Goal: Task Accomplishment & Management: Use online tool/utility

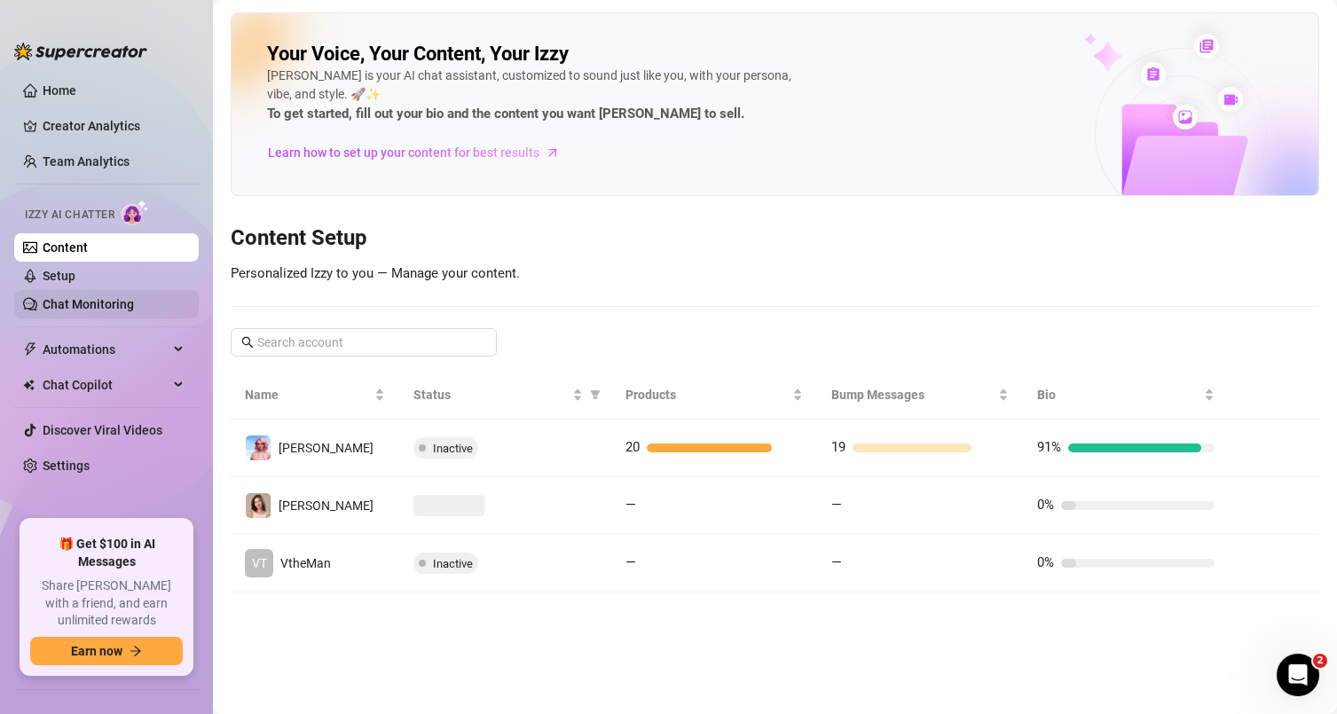
click at [86, 306] on link "Chat Monitoring" at bounding box center [88, 304] width 91 height 14
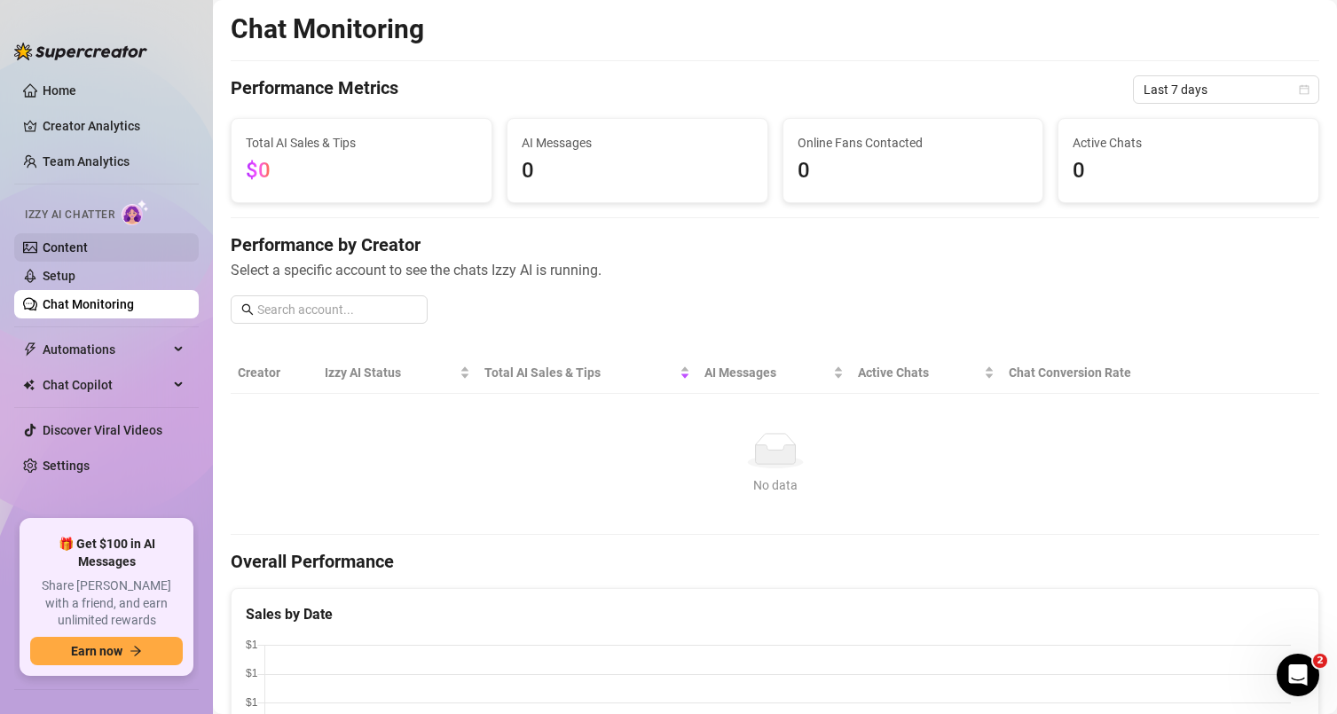
click at [59, 246] on link "Content" at bounding box center [65, 247] width 45 height 14
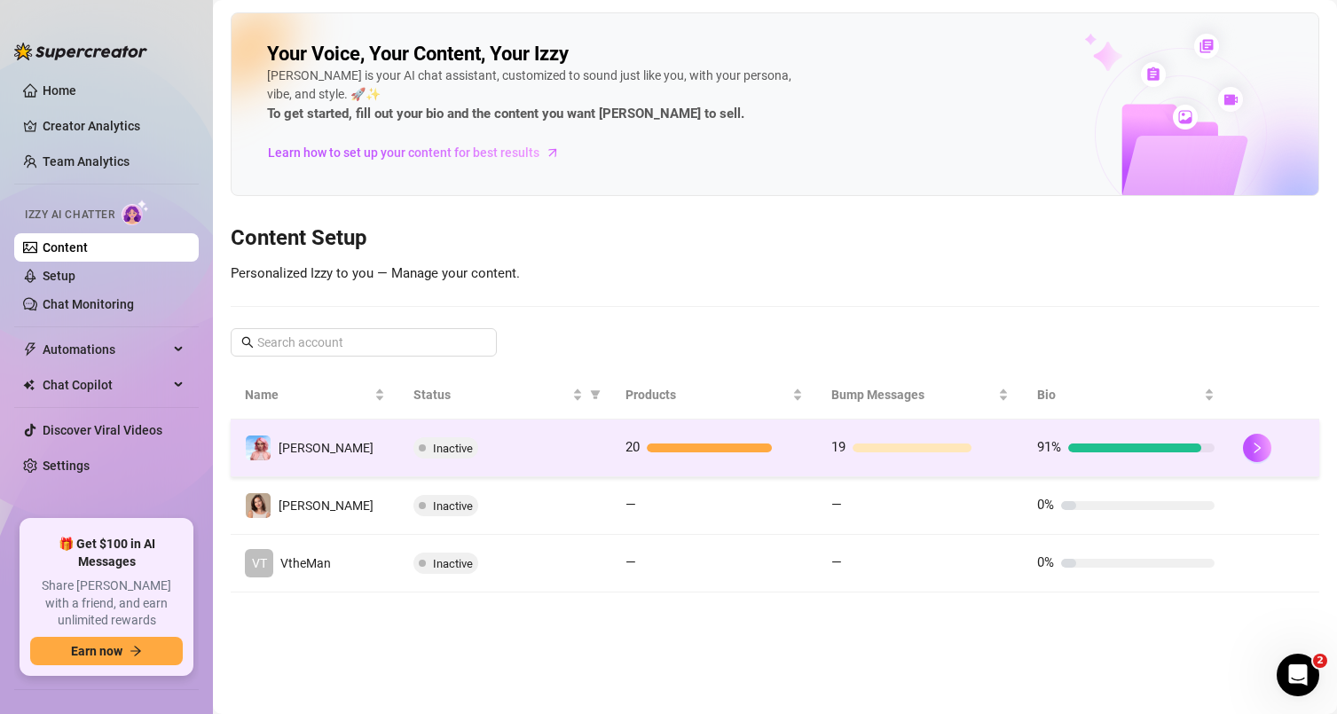
click at [545, 457] on div "Inactive" at bounding box center [505, 447] width 184 height 21
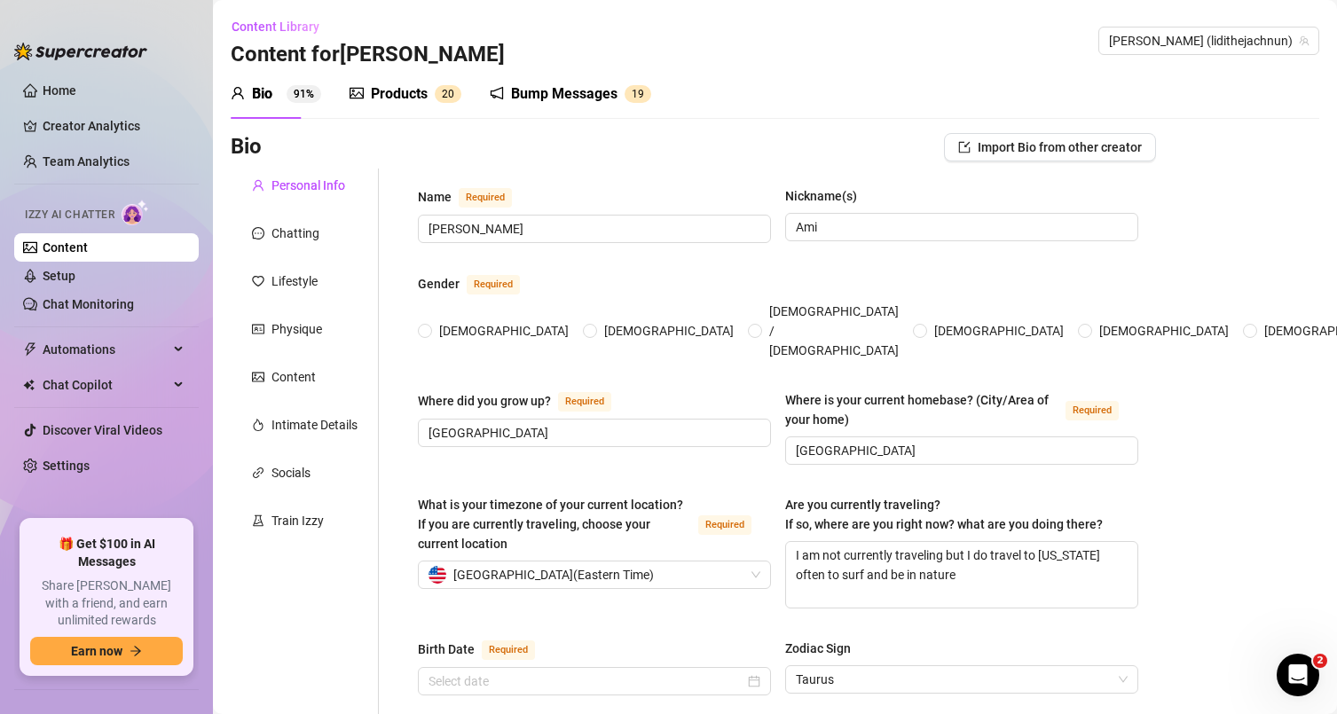
radio input "true"
type input "[DATE]"
click at [415, 99] on div "Products" at bounding box center [399, 93] width 57 height 21
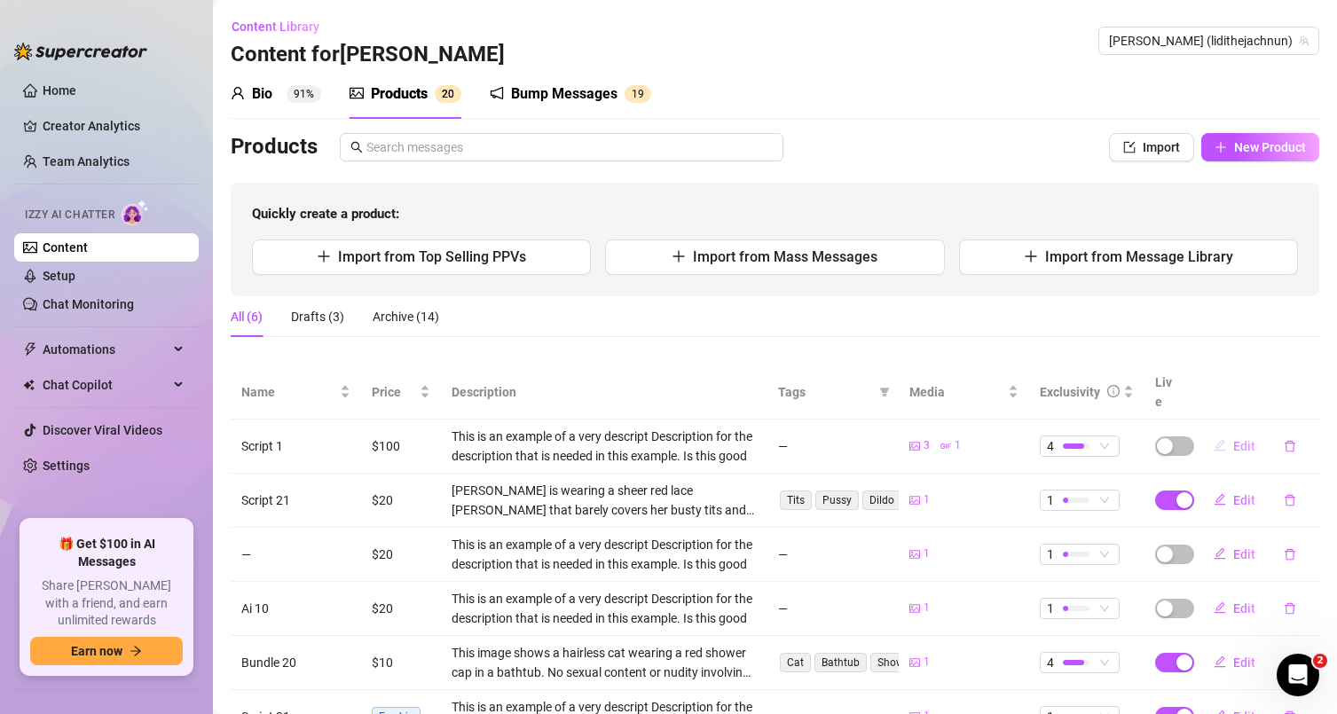
click at [1233, 439] on span "Edit" at bounding box center [1244, 446] width 22 height 14
type textarea "Hello ❤️"
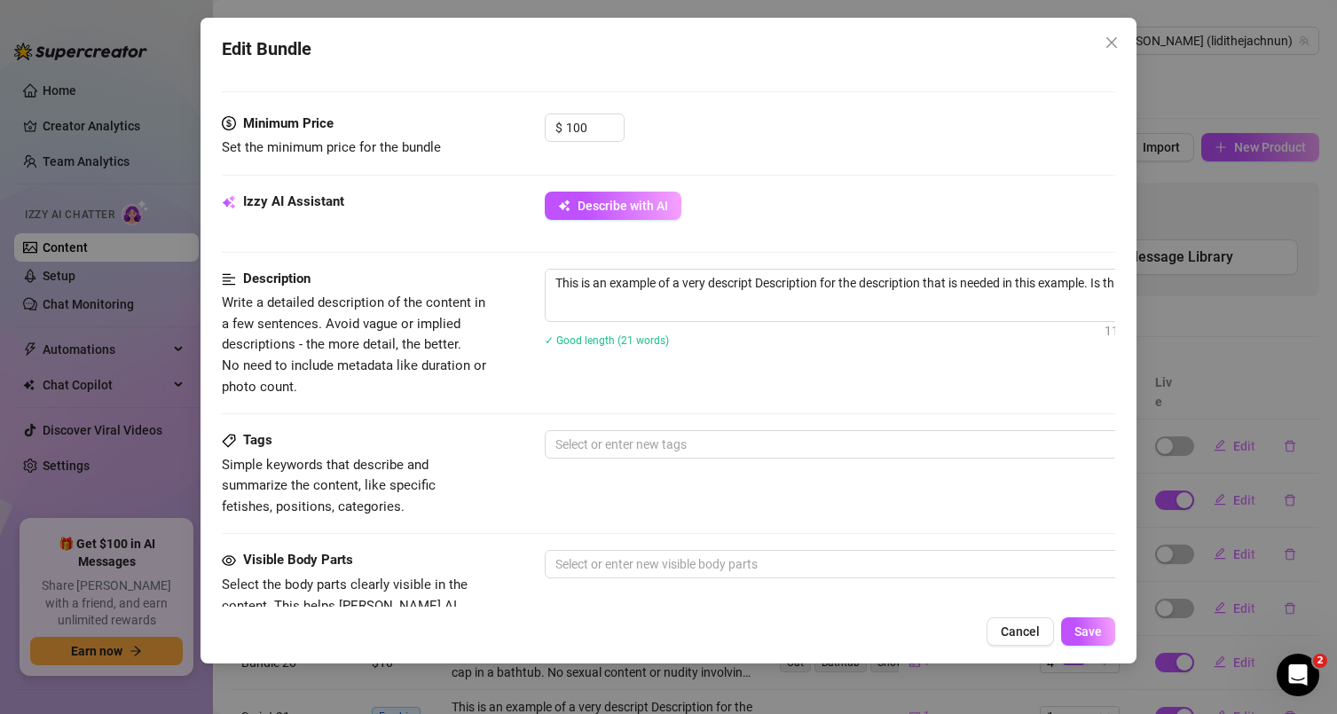
scroll to position [525, 0]
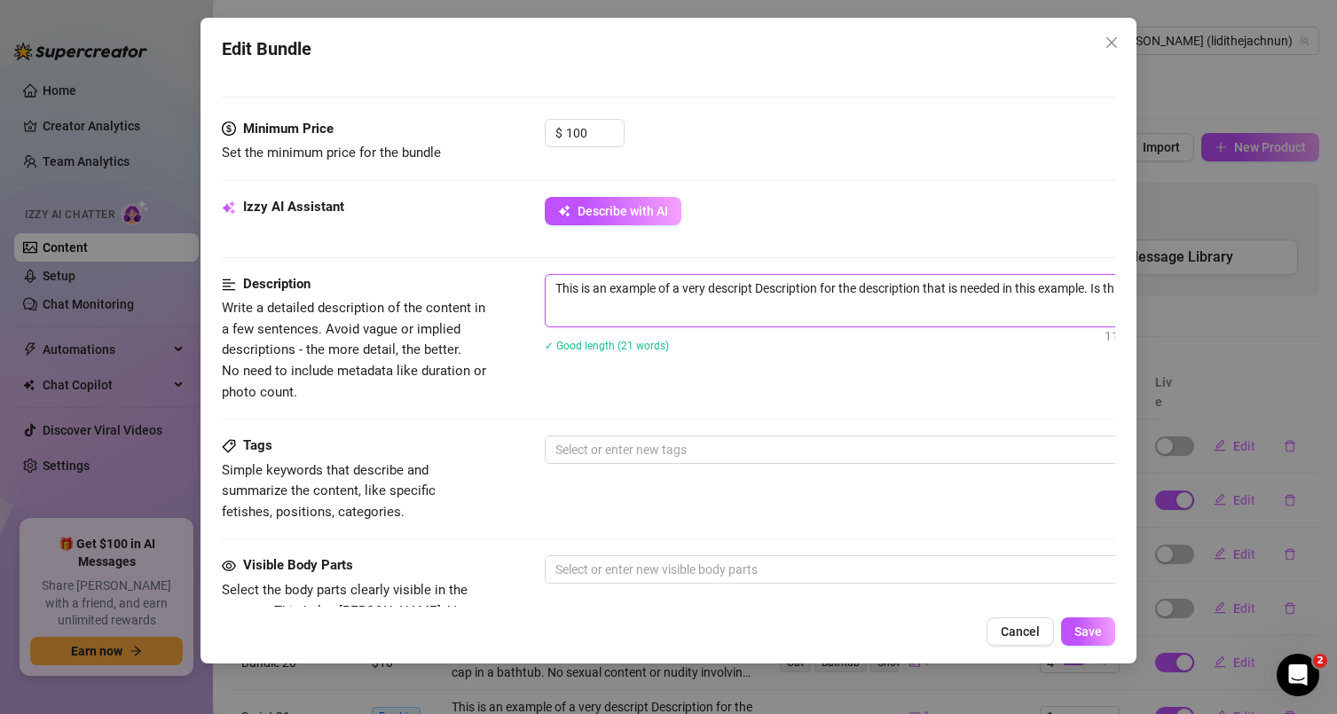
click at [767, 303] on textarea "This is an example of a very descript Description for the description that is n…" at bounding box center [855, 298] width 619 height 46
click at [1119, 42] on span "Close" at bounding box center [1111, 42] width 28 height 14
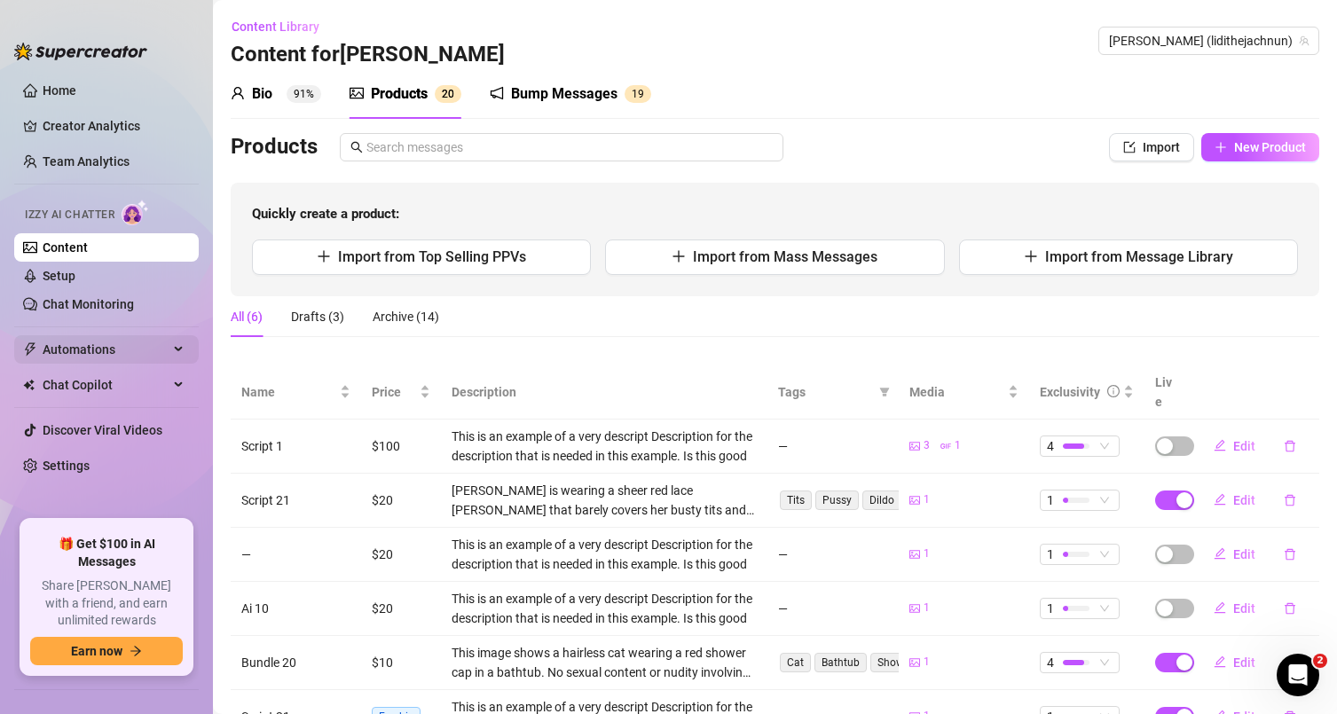
click at [143, 359] on span "Automations" at bounding box center [106, 349] width 126 height 28
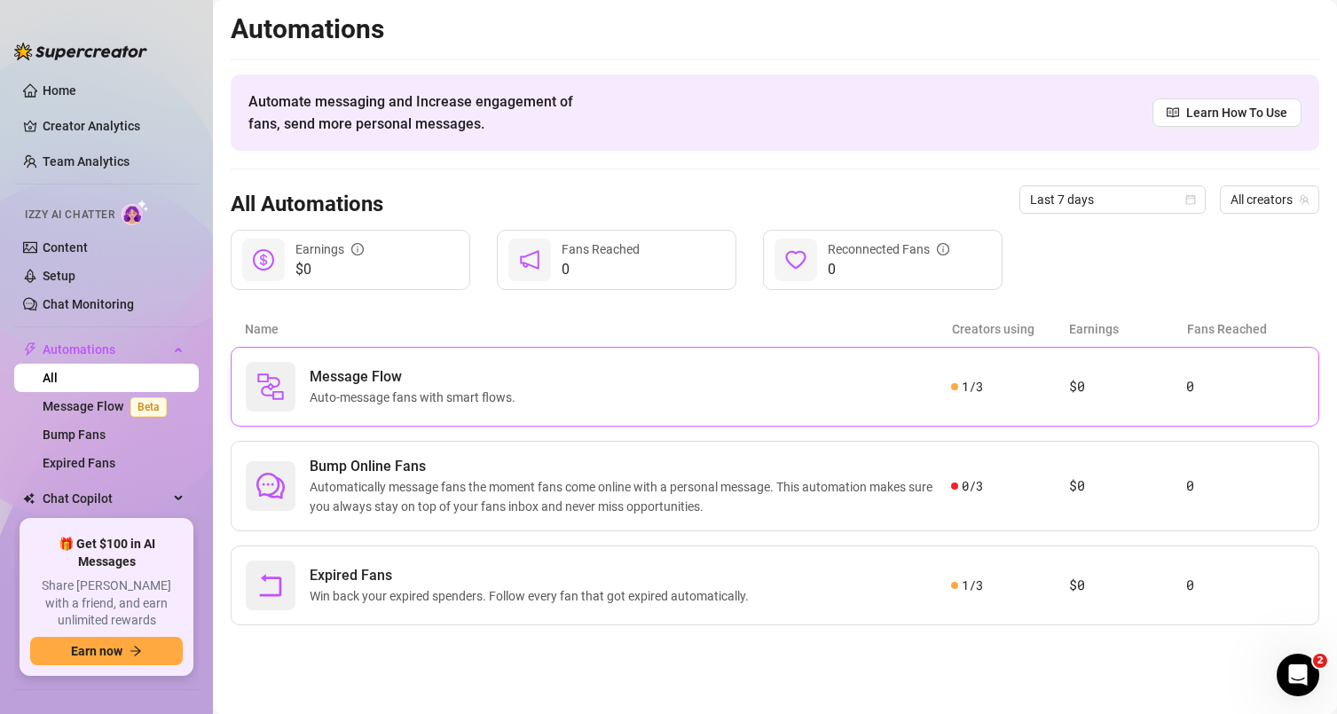
click at [538, 400] on div "Message Flow Auto-message fans with smart flows." at bounding box center [598, 387] width 705 height 50
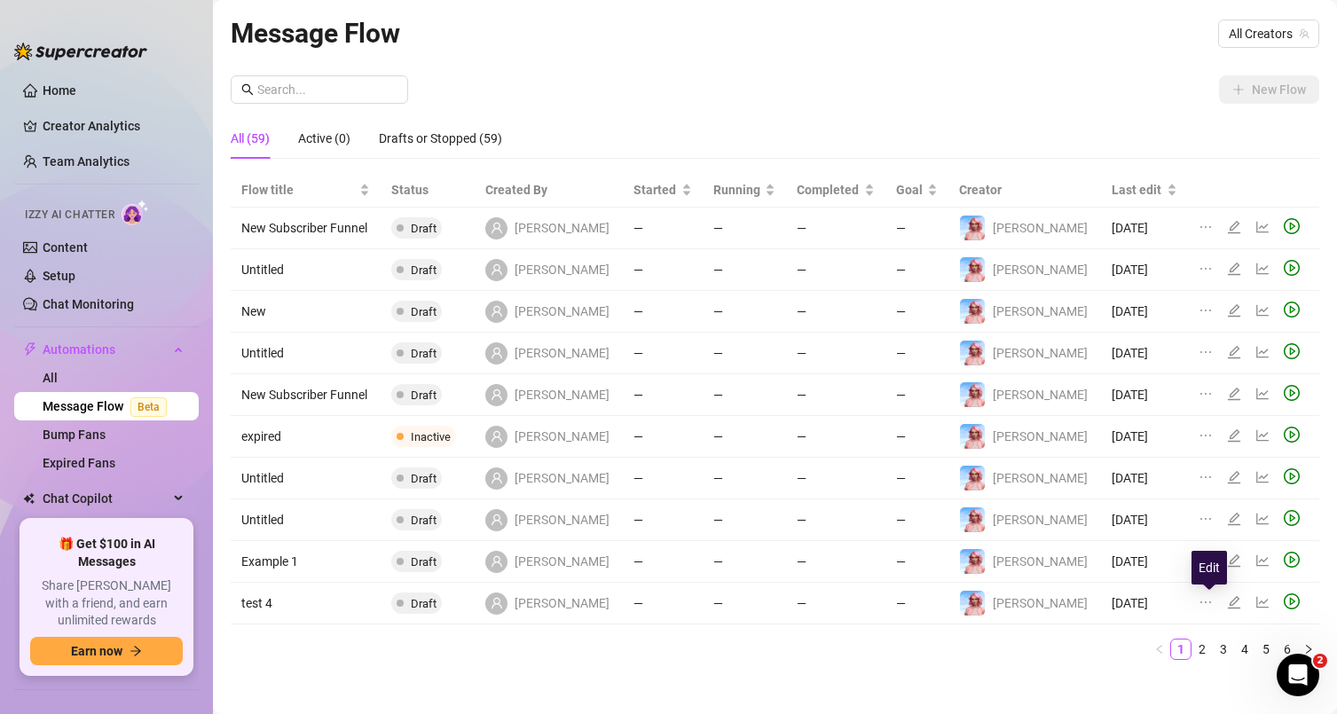
click at [1227, 604] on icon "edit" at bounding box center [1234, 602] width 14 height 14
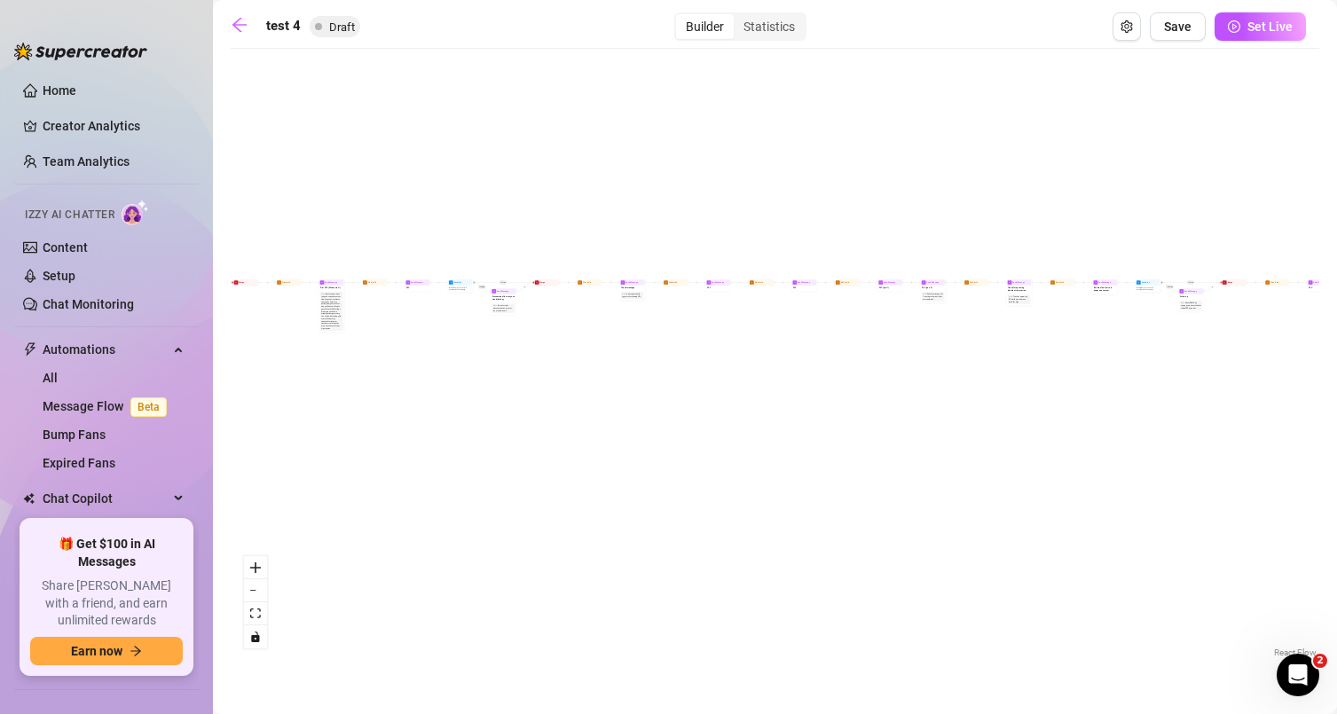
drag, startPoint x: 427, startPoint y: 314, endPoint x: 693, endPoint y: 375, distance: 273.1
click at [705, 381] on div "If True If True If True If False If False If False If True If False Merge Merge…" at bounding box center [775, 360] width 1089 height 604
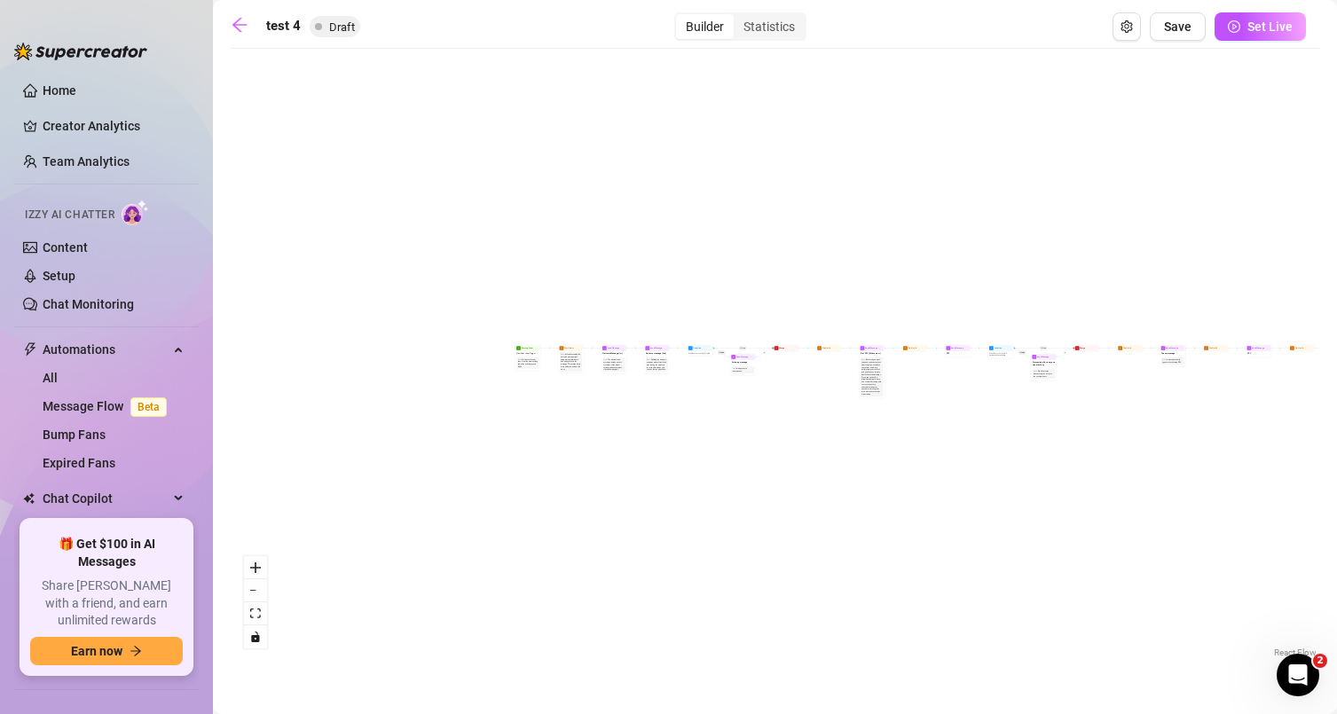
drag, startPoint x: 337, startPoint y: 467, endPoint x: 491, endPoint y: 214, distance: 295.8
click at [823, 504] on div "If True If True If True If False If False If False If True If False Merge Merge…" at bounding box center [775, 360] width 1089 height 604
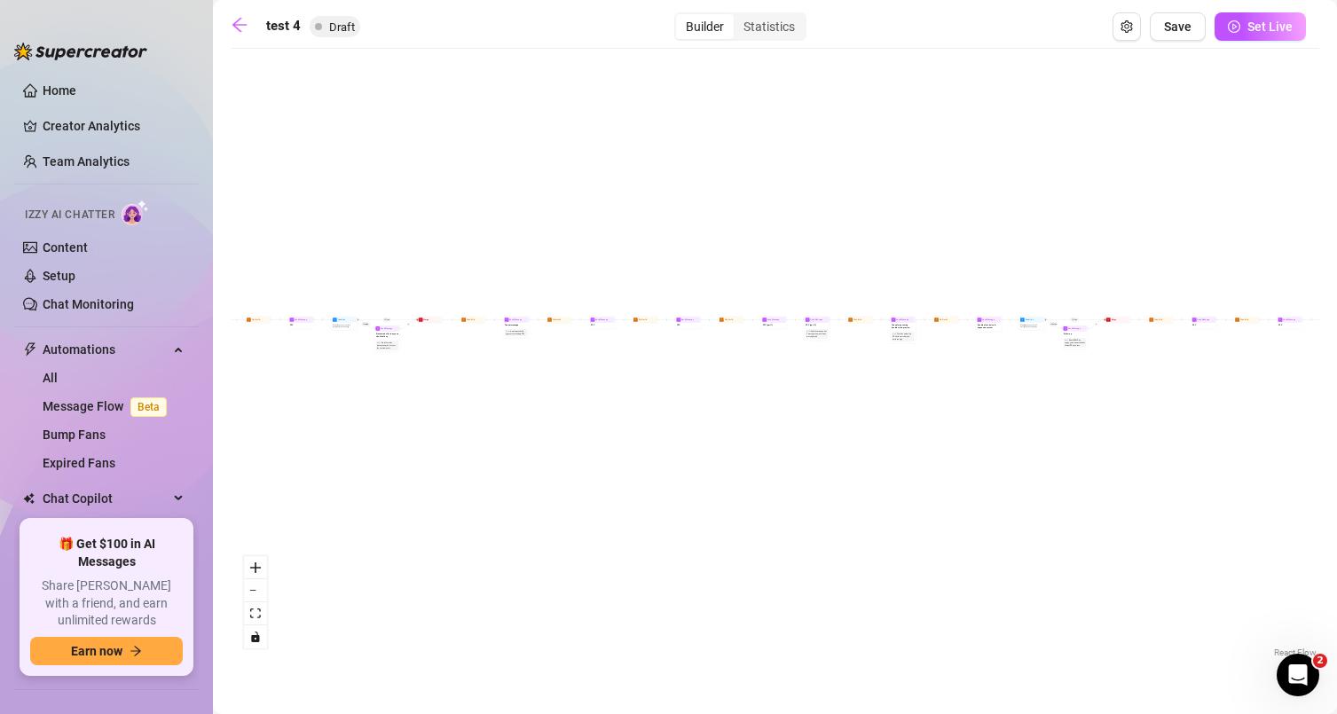
drag, startPoint x: 1192, startPoint y: 456, endPoint x: 603, endPoint y: 371, distance: 595.2
click at [578, 457] on div "If True If True If True If False If False If False If True If False Merge Merge…" at bounding box center [775, 360] width 1089 height 604
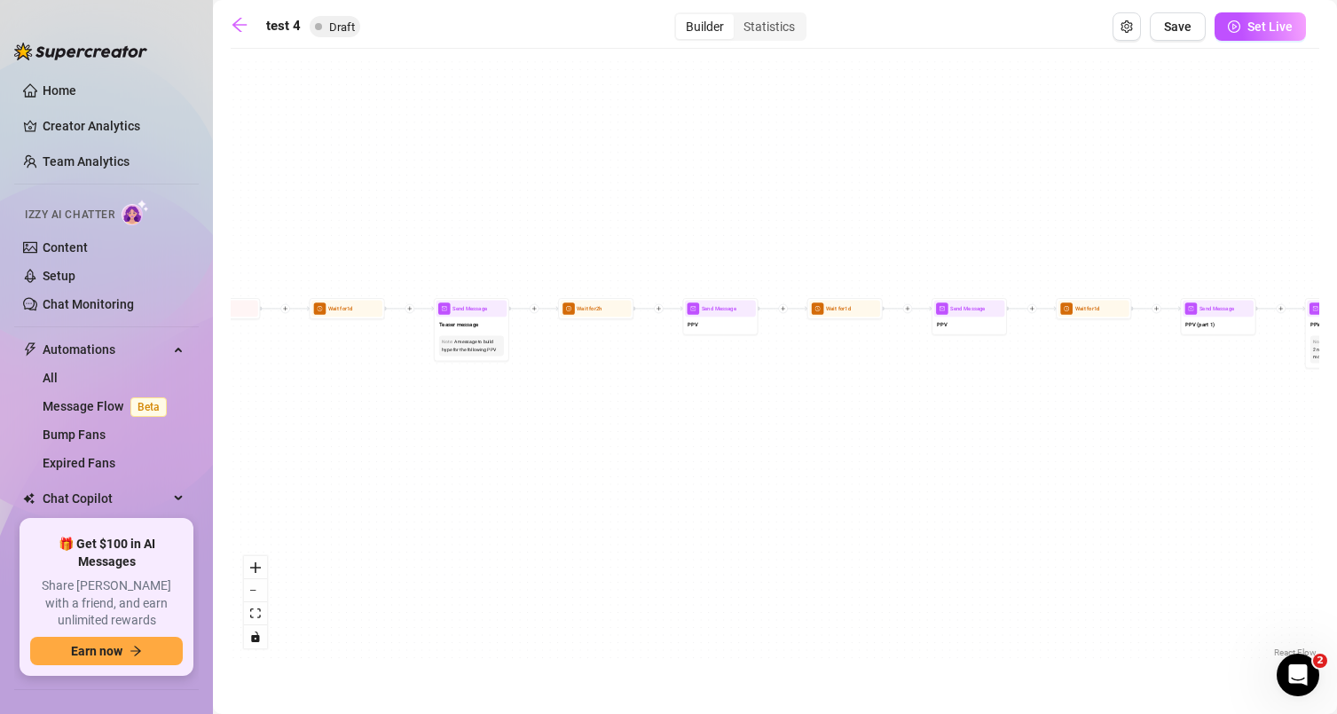
drag, startPoint x: 420, startPoint y: 436, endPoint x: 637, endPoint y: 423, distance: 217.7
click at [637, 423] on div "If True If True If True If False If False If False If True If False Merge Merge…" at bounding box center [775, 360] width 1089 height 604
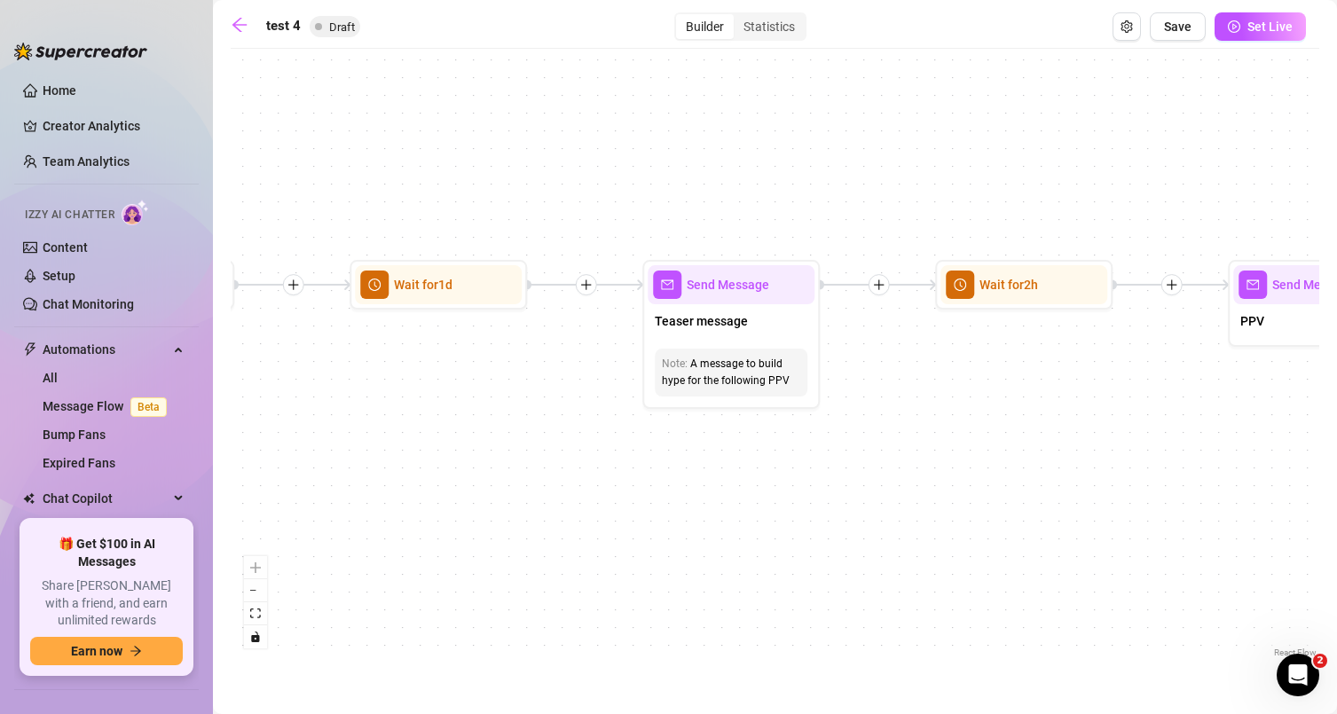
drag, startPoint x: 373, startPoint y: 379, endPoint x: 734, endPoint y: 503, distance: 381.8
click at [734, 499] on div "If True If True If True If False If False If False If True If False Merge Merge…" at bounding box center [775, 360] width 1089 height 604
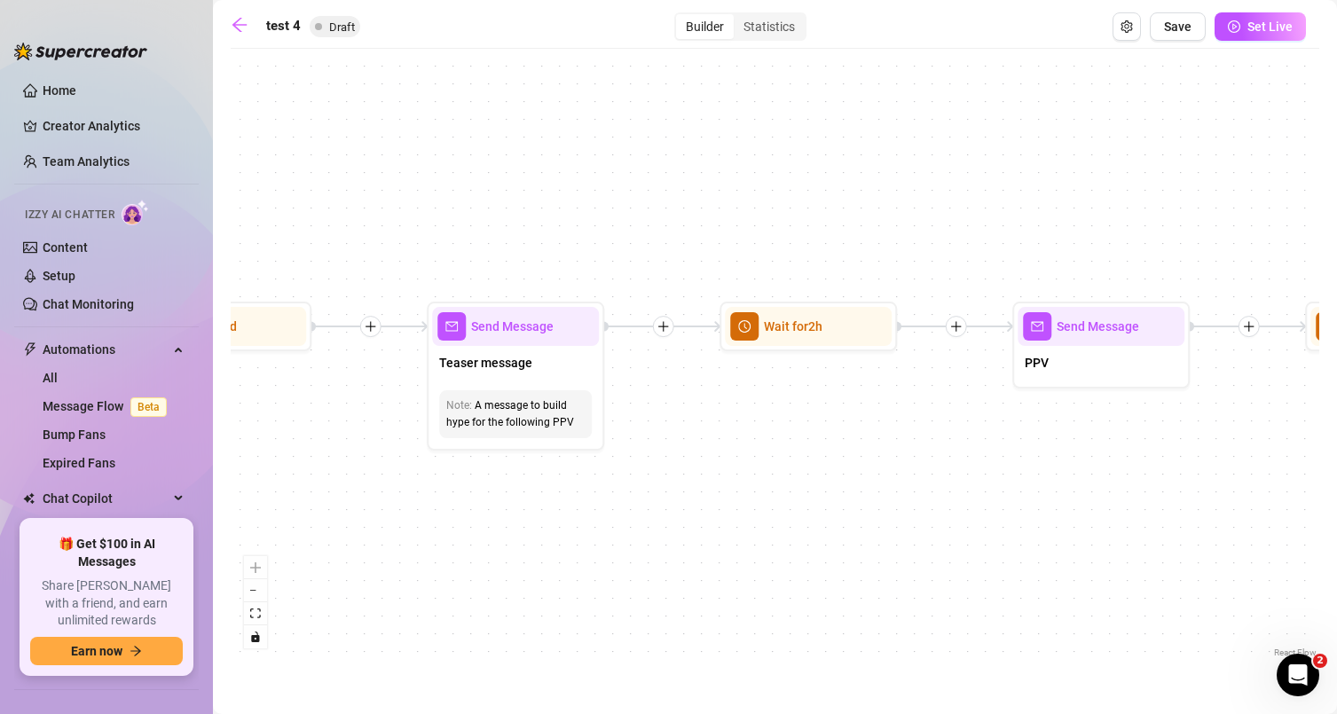
drag, startPoint x: 950, startPoint y: 372, endPoint x: 711, endPoint y: 402, distance: 240.5
click at [711, 402] on div "If True If True If True If False If False If False If True If False Merge Merge…" at bounding box center [775, 360] width 1089 height 604
click at [780, 331] on span "Wait for 2h" at bounding box center [793, 327] width 59 height 20
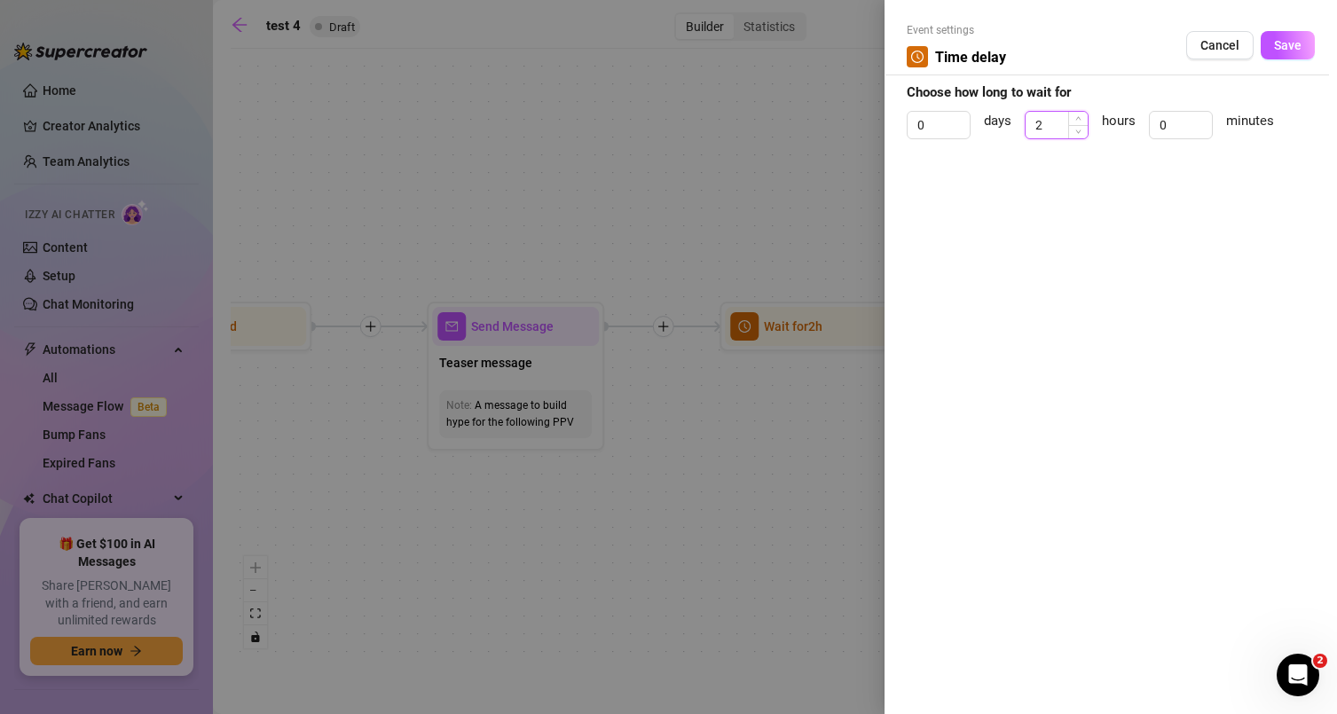
click at [1055, 114] on input "2" at bounding box center [1057, 125] width 62 height 27
click at [938, 133] on input "0" at bounding box center [939, 125] width 62 height 27
type input "1"
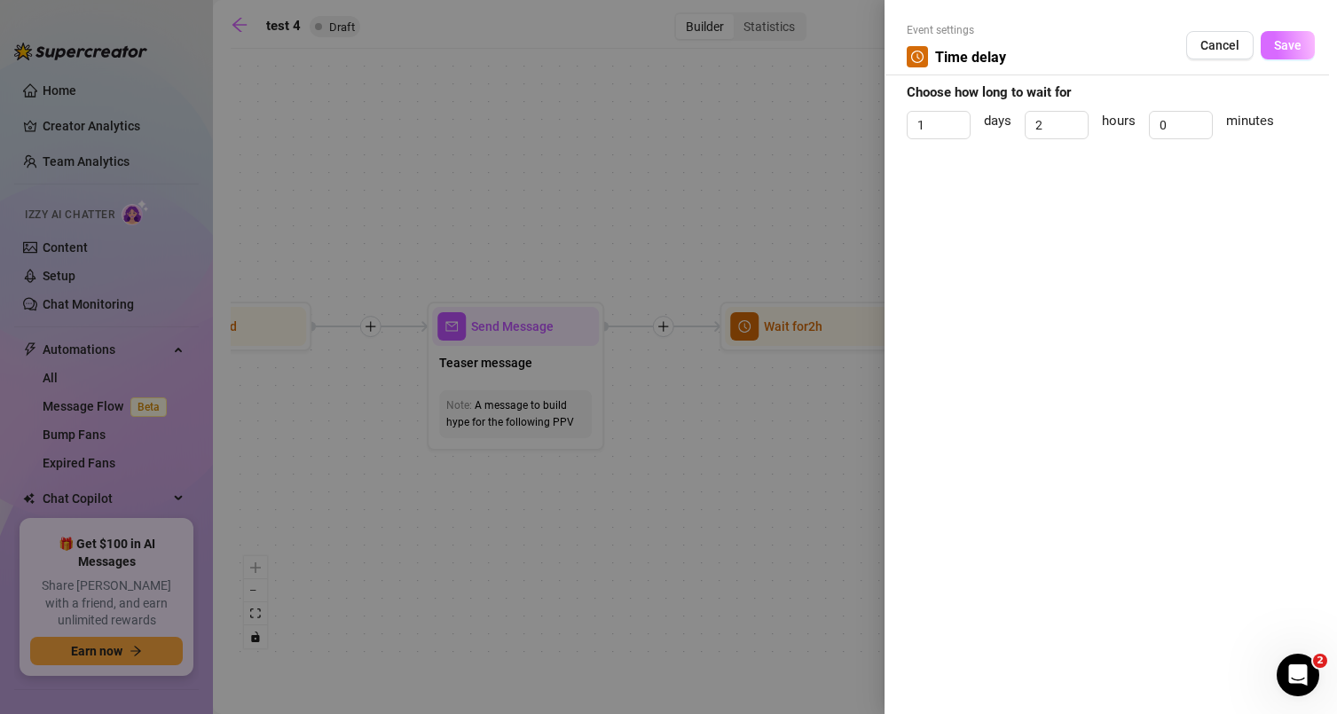
click at [1268, 50] on button "Save" at bounding box center [1288, 45] width 54 height 28
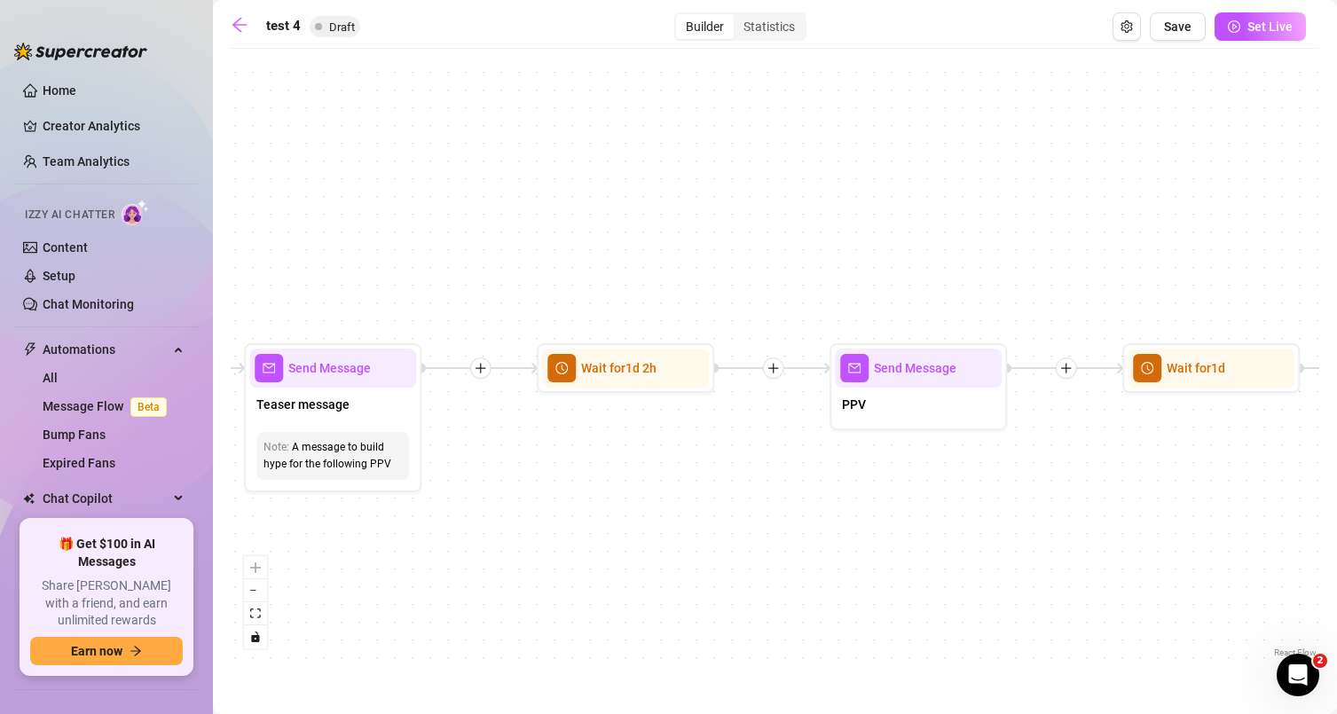
drag, startPoint x: 902, startPoint y: 389, endPoint x: 655, endPoint y: 468, distance: 260.1
click at [655, 468] on div "If True If True If True If False If False If False If True If False Merge Merge…" at bounding box center [775, 360] width 1089 height 604
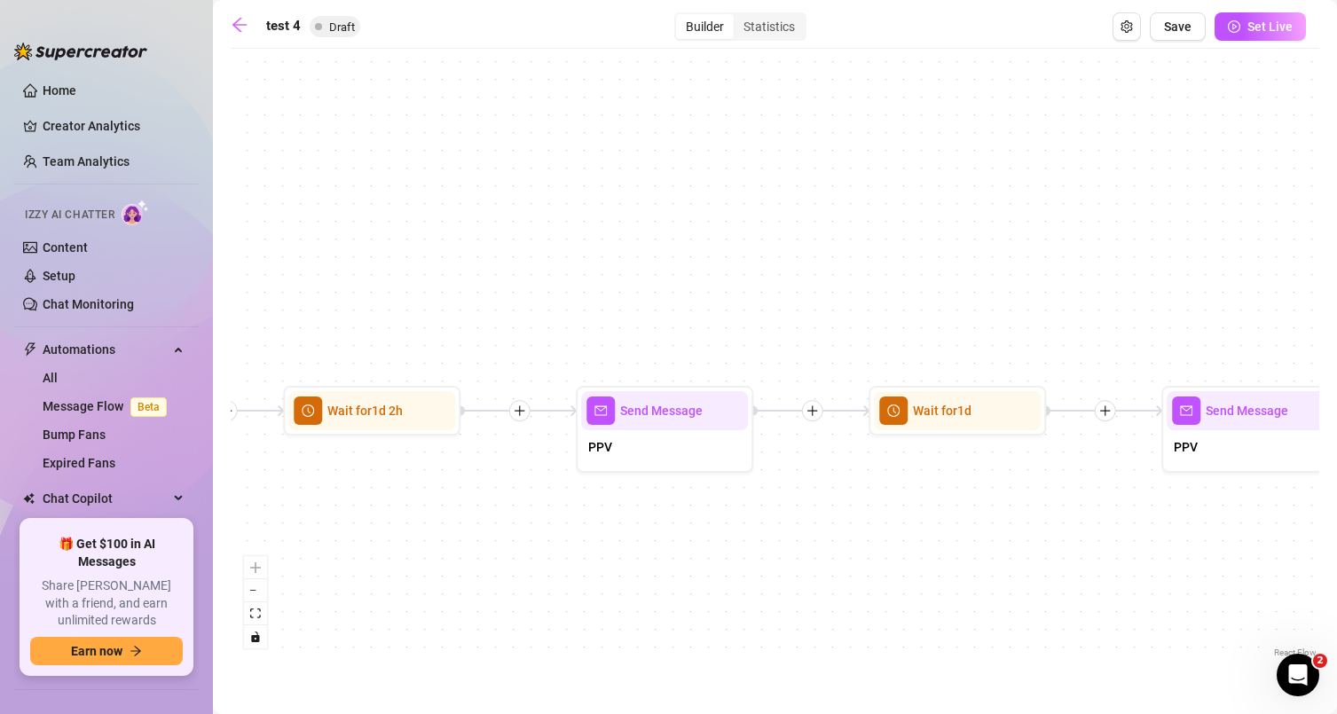
drag, startPoint x: 1002, startPoint y: 430, endPoint x: 848, endPoint y: 439, distance: 153.7
click at [840, 436] on div "If True If True If True If False If False If False If True If False Merge Merge…" at bounding box center [775, 360] width 1089 height 604
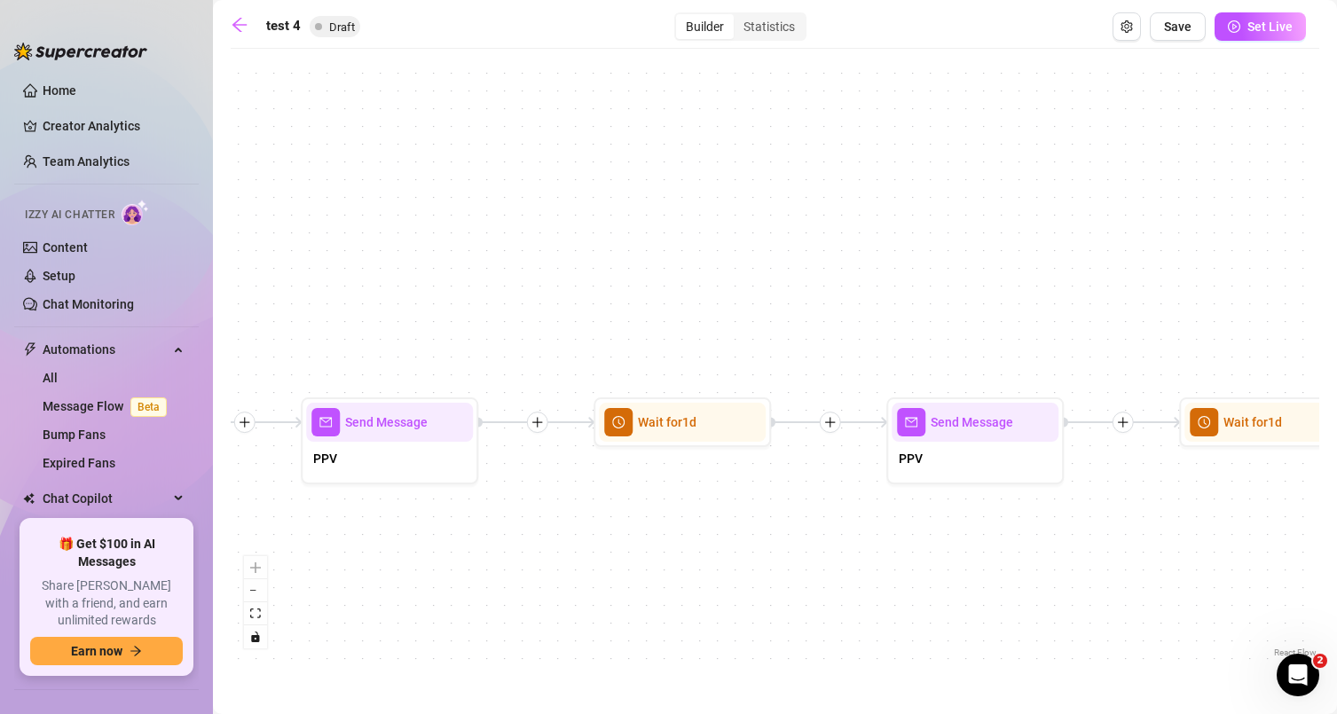
drag, startPoint x: 1071, startPoint y: 544, endPoint x: 800, endPoint y: 554, distance: 270.8
click at [800, 554] on div "If True If True If True If False If False If False If True If False Merge Merge…" at bounding box center [775, 360] width 1089 height 604
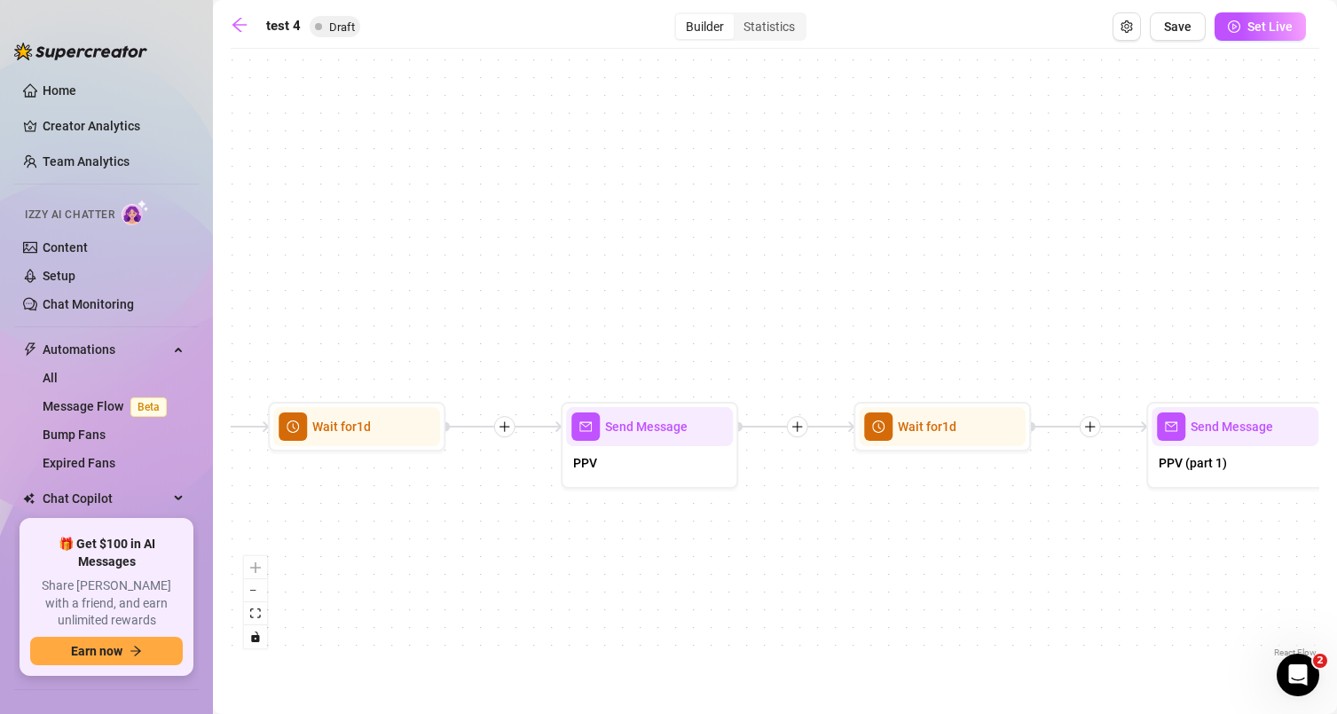
drag, startPoint x: 1119, startPoint y: 515, endPoint x: 788, endPoint y: 522, distance: 331.0
click at [788, 521] on div "If True If True If True If False If False If False If True If False Merge Merge…" at bounding box center [775, 360] width 1089 height 604
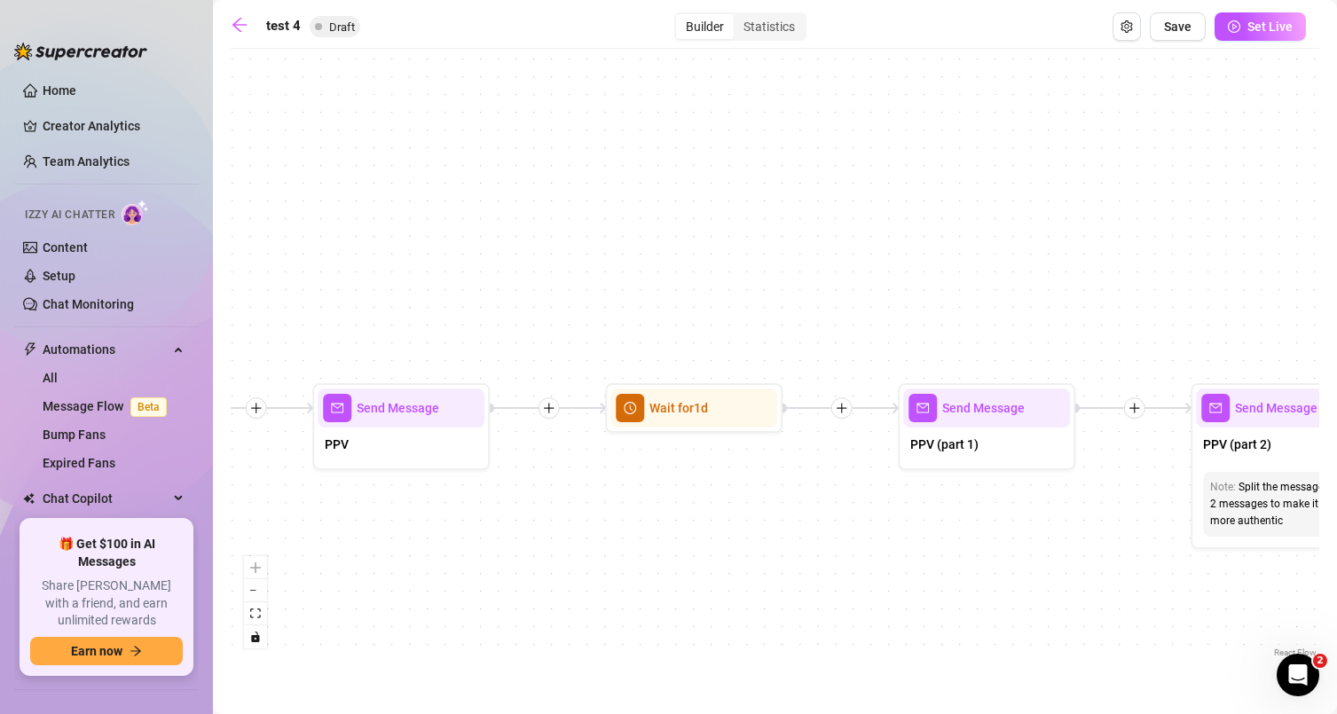
drag, startPoint x: 1047, startPoint y: 534, endPoint x: 764, endPoint y: 507, distance: 284.2
click at [765, 507] on div "If True If True If True If False If False If False If True If False Merge Merge…" at bounding box center [775, 360] width 1089 height 604
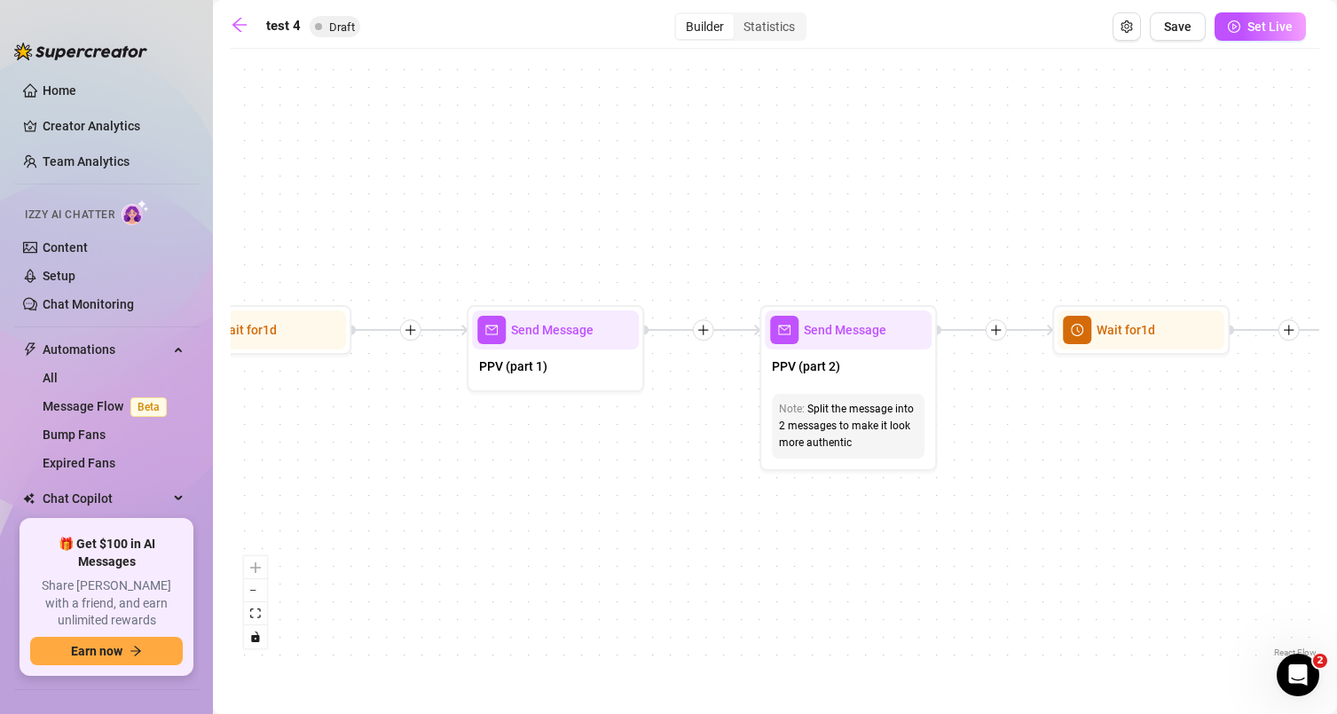
drag, startPoint x: 1045, startPoint y: 544, endPoint x: 647, endPoint y: 475, distance: 404.3
click at [647, 475] on div "If True If True If True If False If False If False If True If False Merge Merge…" at bounding box center [775, 360] width 1089 height 604
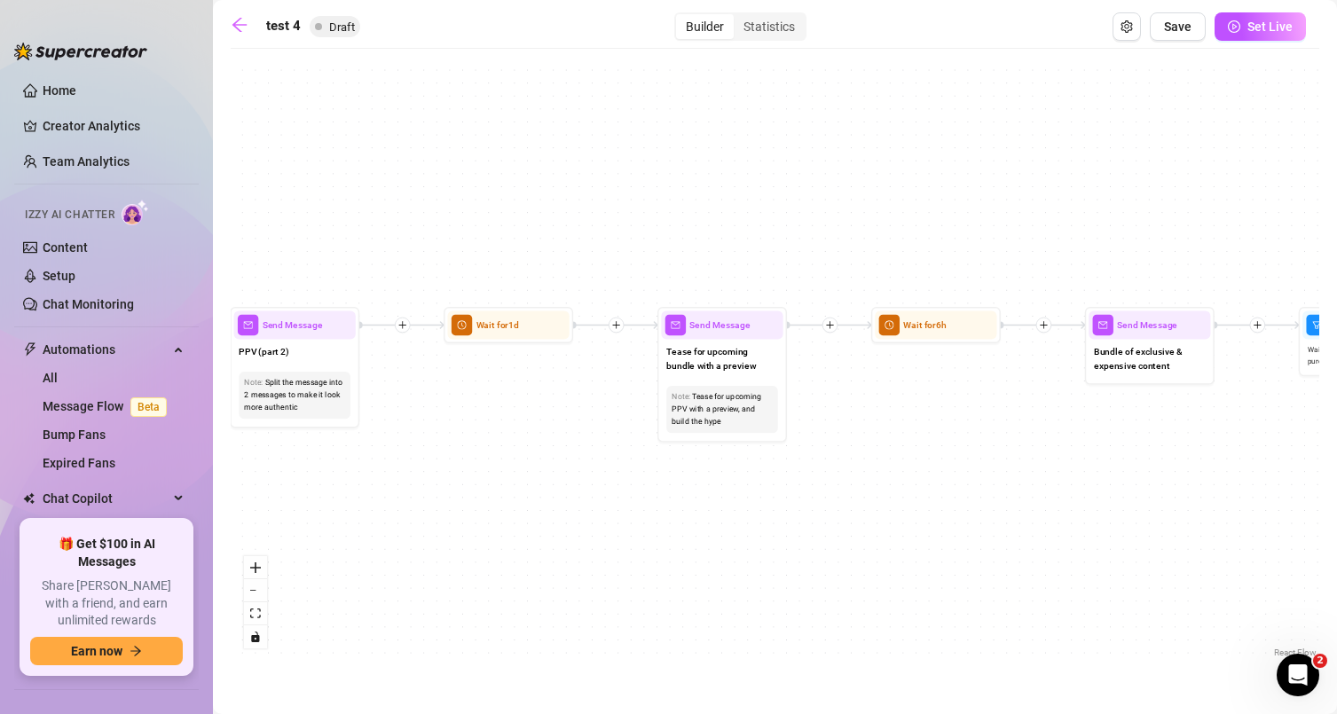
drag, startPoint x: 1051, startPoint y: 515, endPoint x: 509, endPoint y: 465, distance: 544.3
click at [510, 465] on div "If True If True If True If False If False If False If True If False Merge Merge…" at bounding box center [775, 360] width 1089 height 604
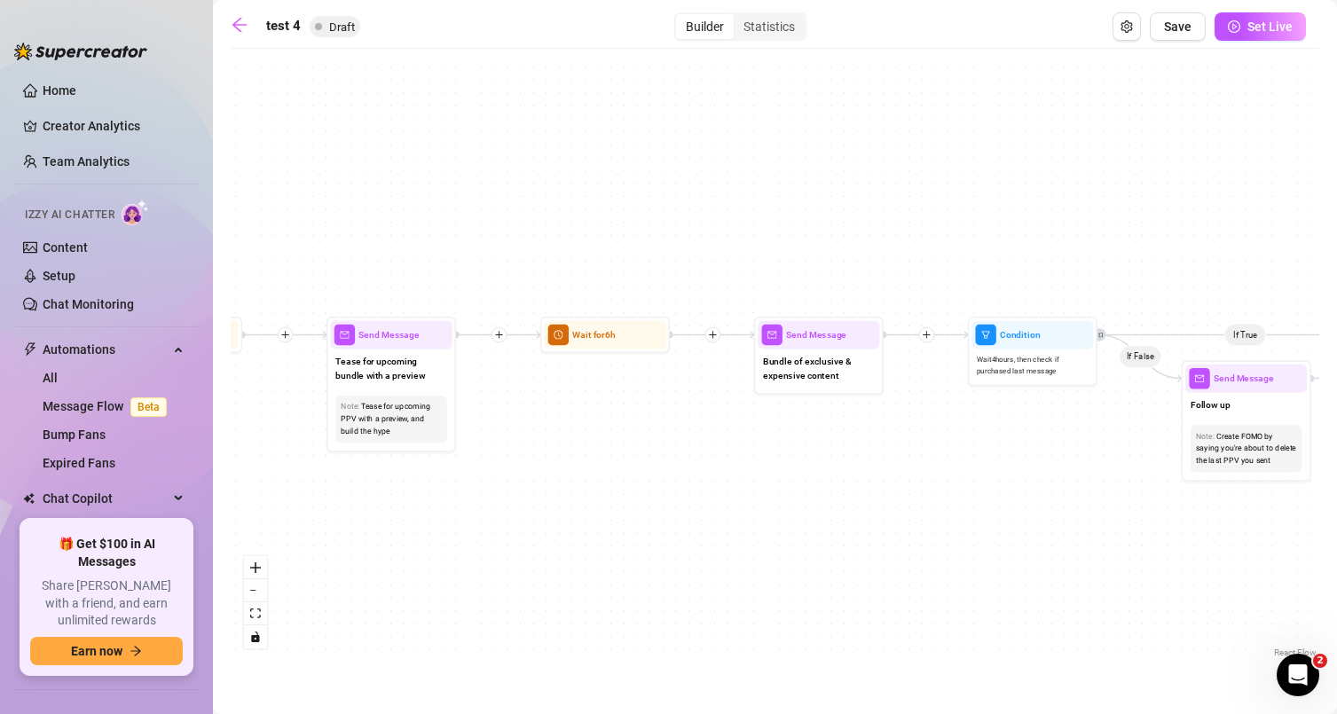
drag, startPoint x: 1080, startPoint y: 445, endPoint x: 783, endPoint y: 463, distance: 296.8
click at [784, 463] on div "If True If True If True If False If False If False If True If False Merge Merge…" at bounding box center [775, 360] width 1089 height 604
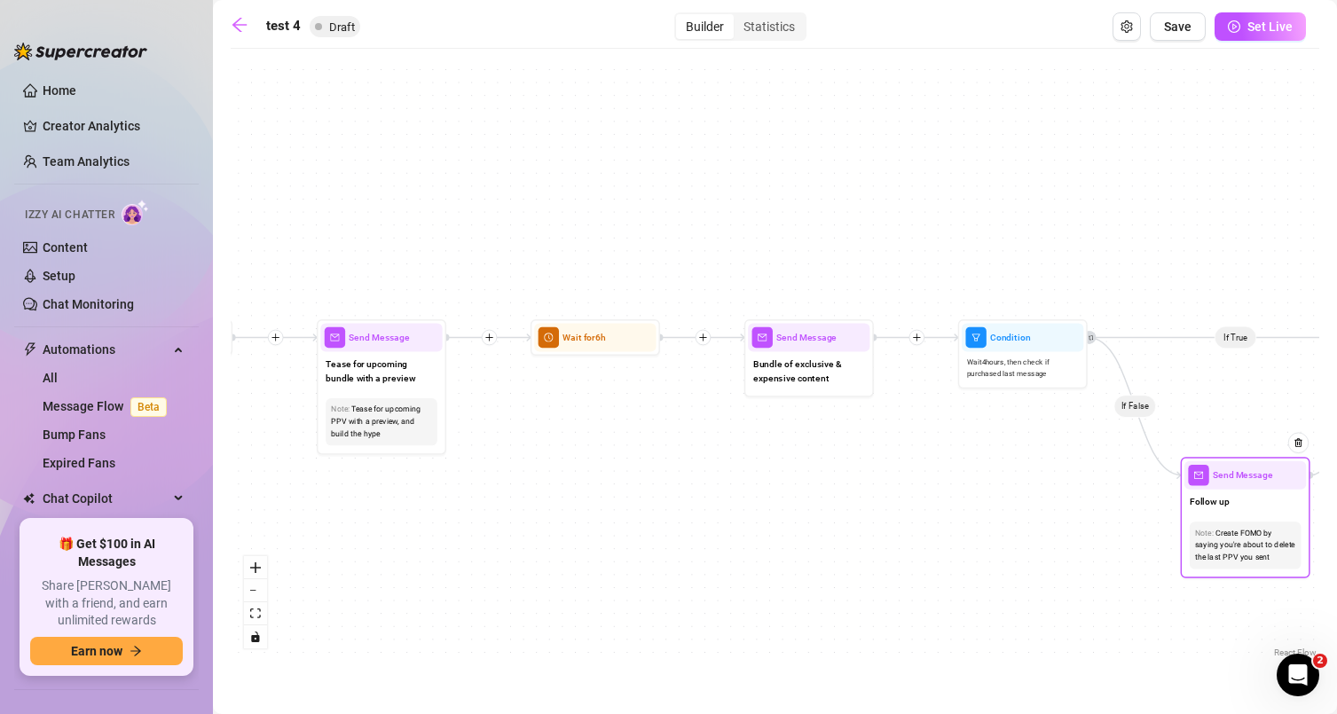
drag, startPoint x: 1231, startPoint y: 418, endPoint x: 1239, endPoint y: 515, distance: 97.0
click at [1239, 515] on div "Follow up" at bounding box center [1245, 504] width 122 height 28
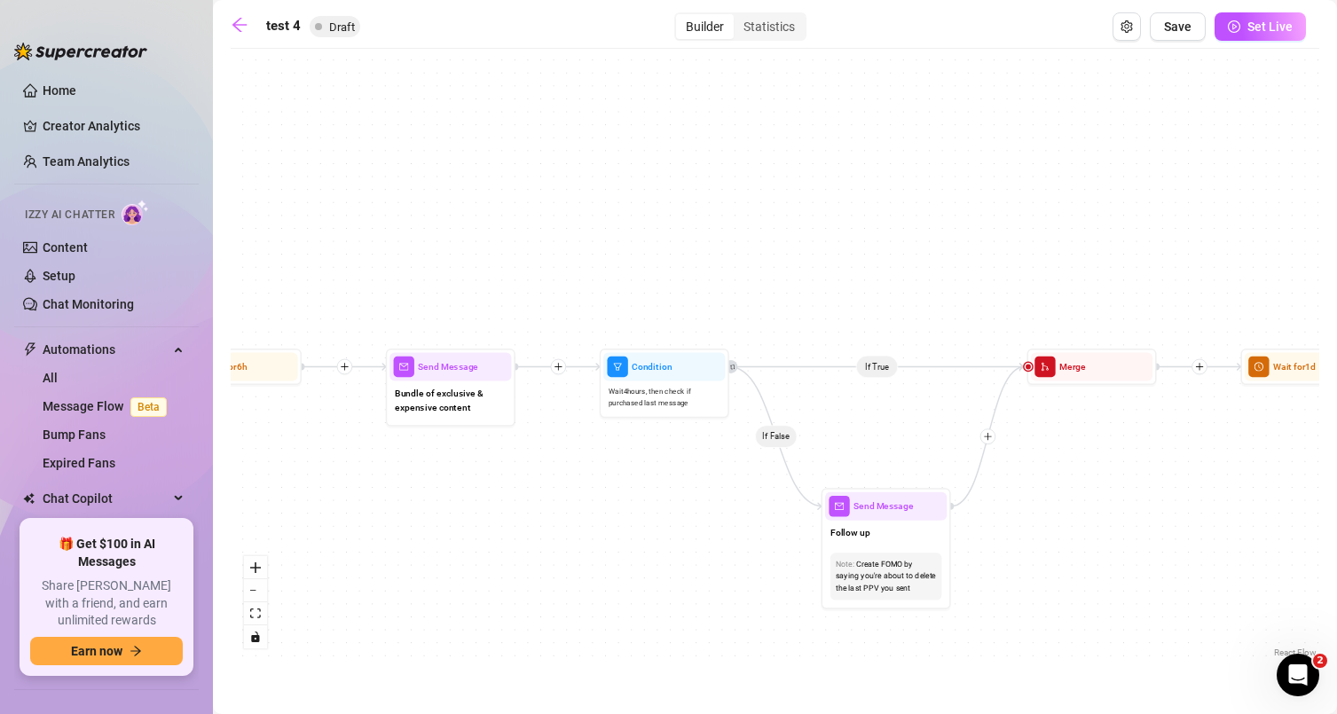
drag, startPoint x: 1267, startPoint y: 392, endPoint x: 909, endPoint y: 421, distance: 358.6
click at [909, 421] on div "If True If True If True If False If False If False If True If False Merge Merge…" at bounding box center [775, 360] width 1089 height 604
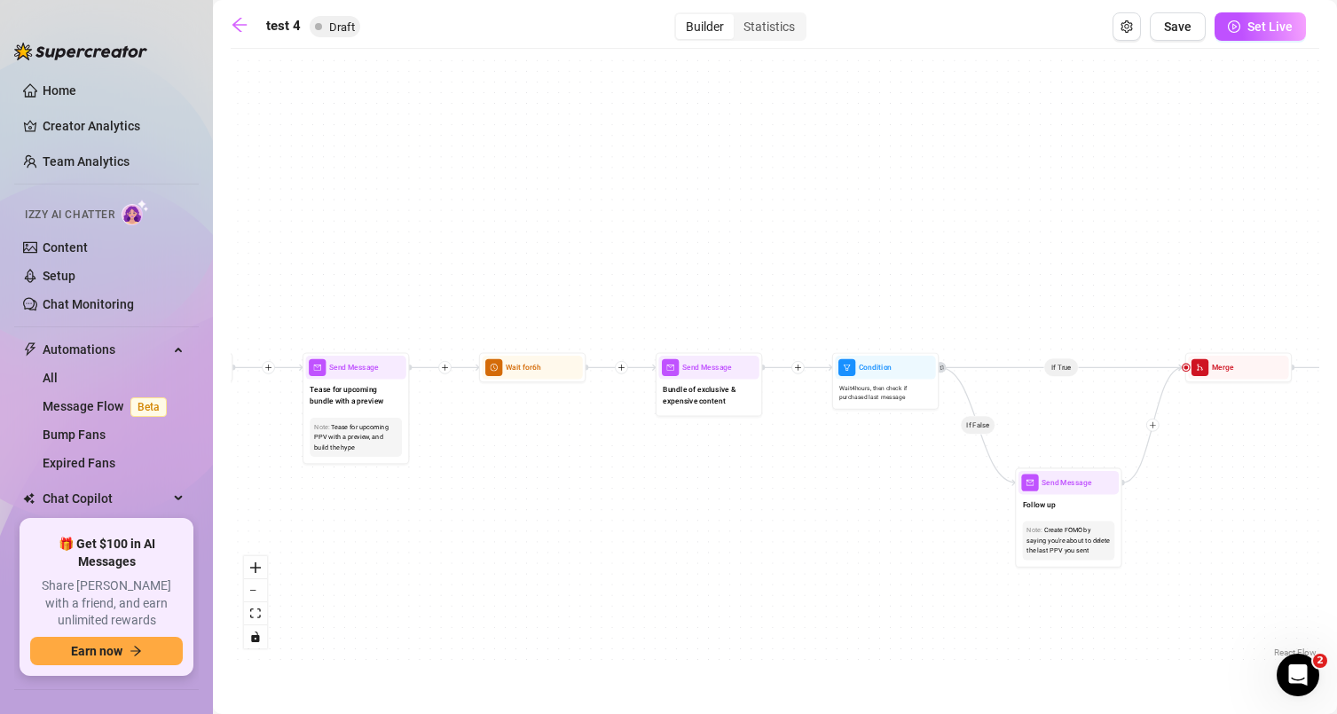
drag, startPoint x: 737, startPoint y: 493, endPoint x: 972, endPoint y: 493, distance: 235.1
click at [972, 493] on div "If True If True If True If False If False If False If True If False Merge Merge…" at bounding box center [775, 360] width 1089 height 604
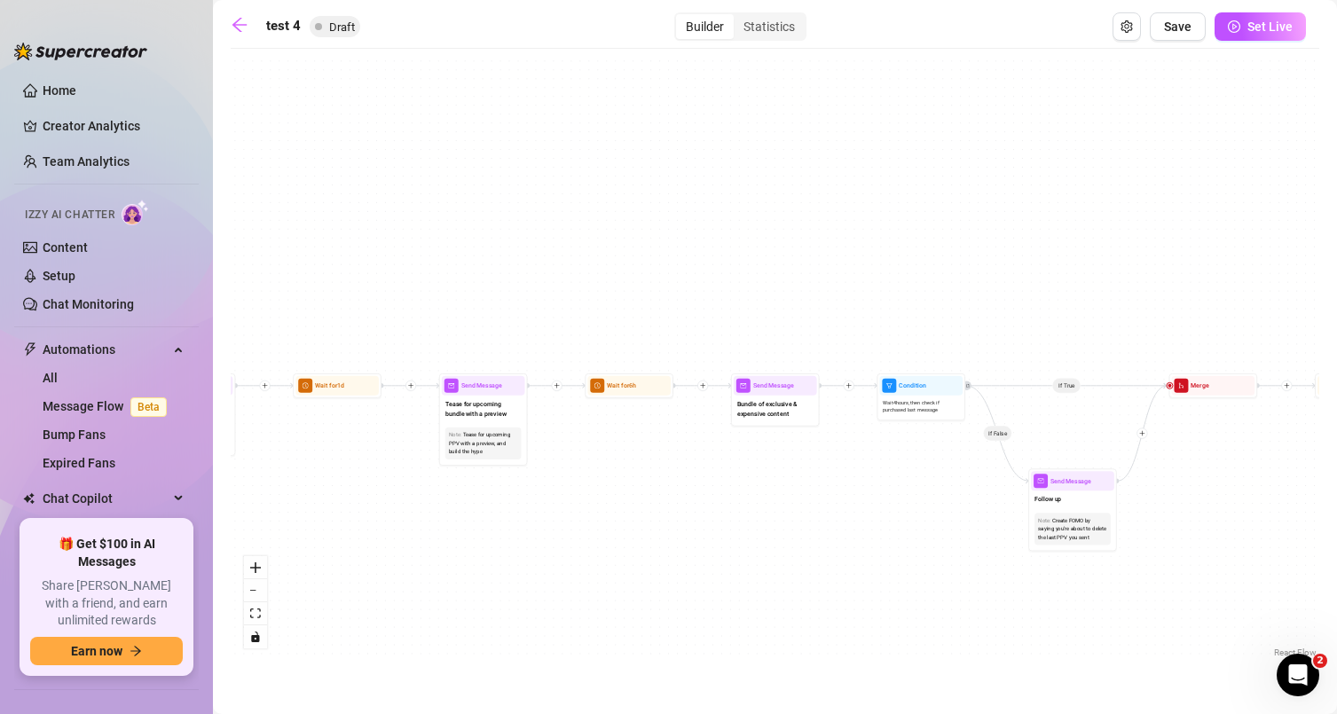
drag, startPoint x: 931, startPoint y: 535, endPoint x: 906, endPoint y: 531, distance: 25.1
click at [906, 531] on div "If True If True If True If False If False If False If True If False Merge Merge…" at bounding box center [775, 360] width 1089 height 604
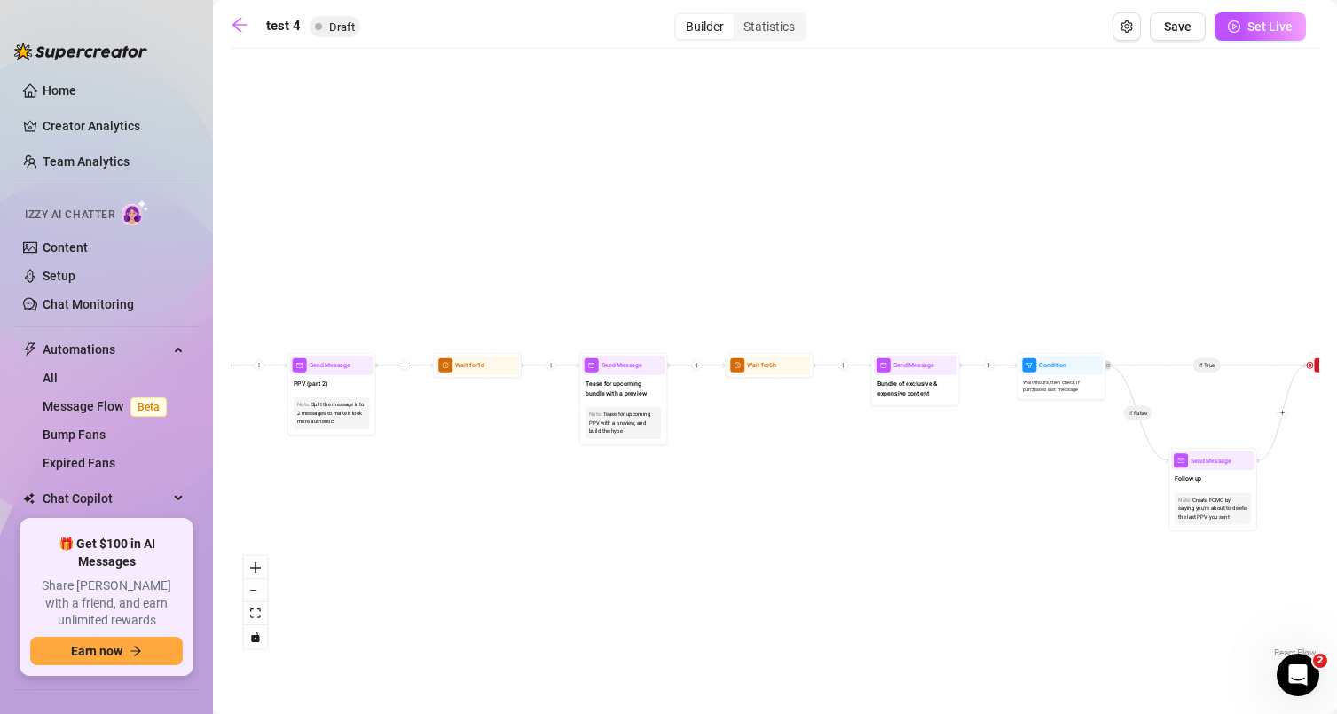
drag, startPoint x: 545, startPoint y: 341, endPoint x: 1149, endPoint y: 277, distance: 607.5
click at [1149, 277] on div "If True If True If True If False If False If False If True If False Merge Merge…" at bounding box center [775, 360] width 1089 height 604
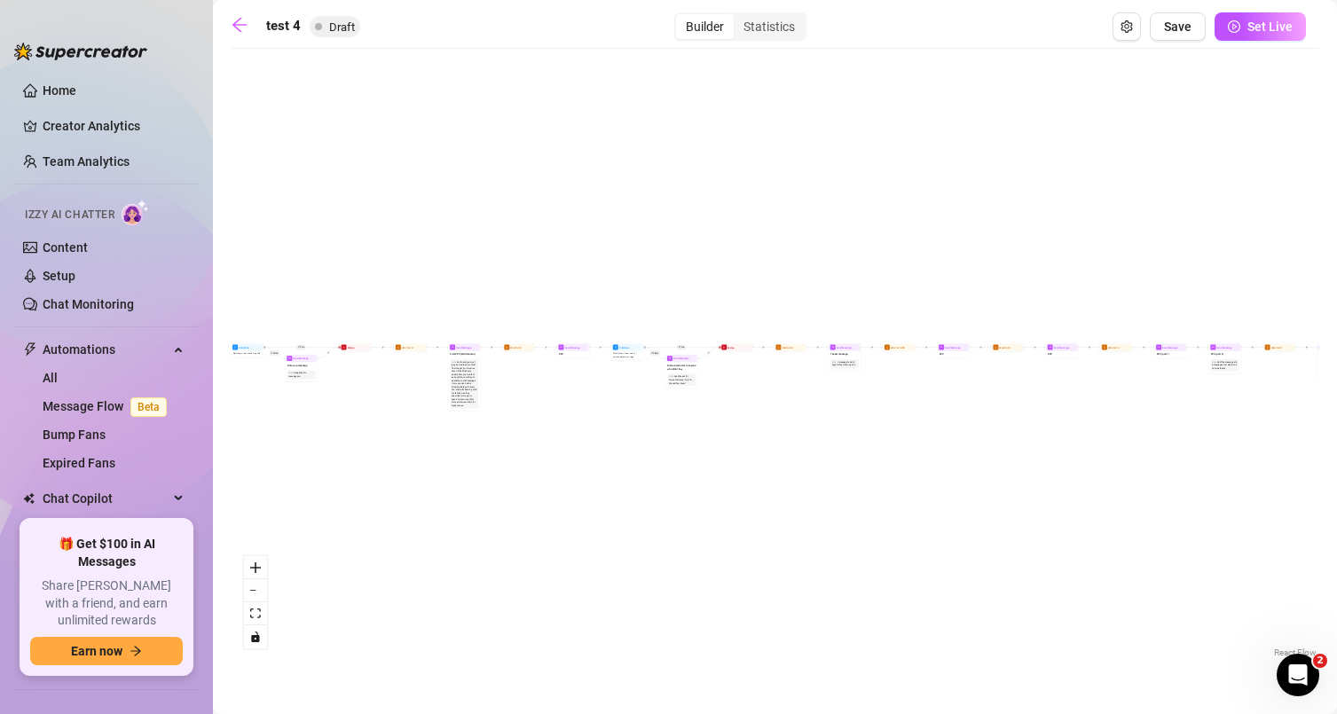
drag, startPoint x: 374, startPoint y: 491, endPoint x: 957, endPoint y: 424, distance: 586.7
click at [957, 424] on div "If True If True If True If False If False If False If True If False Merge Merge…" at bounding box center [775, 360] width 1089 height 604
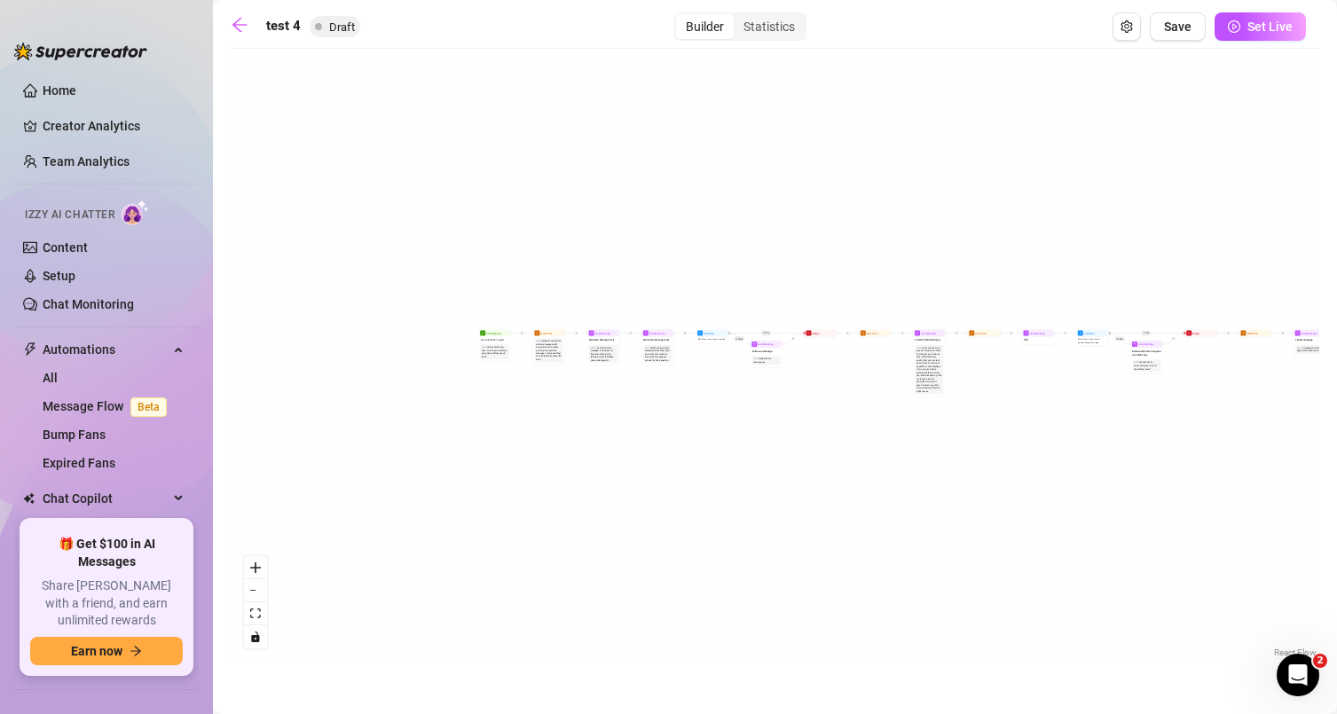
drag, startPoint x: 520, startPoint y: 451, endPoint x: 926, endPoint y: 448, distance: 406.3
click at [926, 448] on div "If True If True If True If False If False If False If True If False Merge Merge…" at bounding box center [775, 360] width 1089 height 604
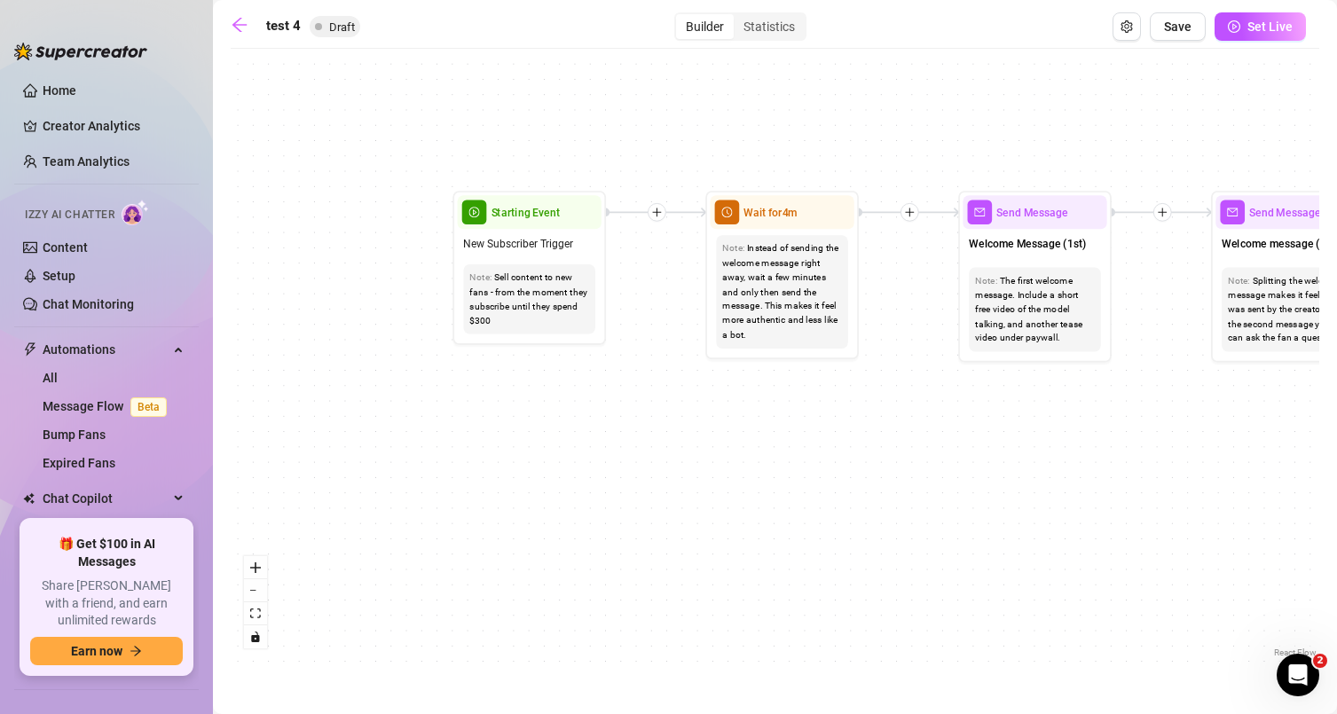
drag, startPoint x: 845, startPoint y: 423, endPoint x: 672, endPoint y: 446, distance: 173.6
click at [701, 432] on div "If True If True If True If False If False If False If True If False Merge Merge…" at bounding box center [775, 360] width 1089 height 604
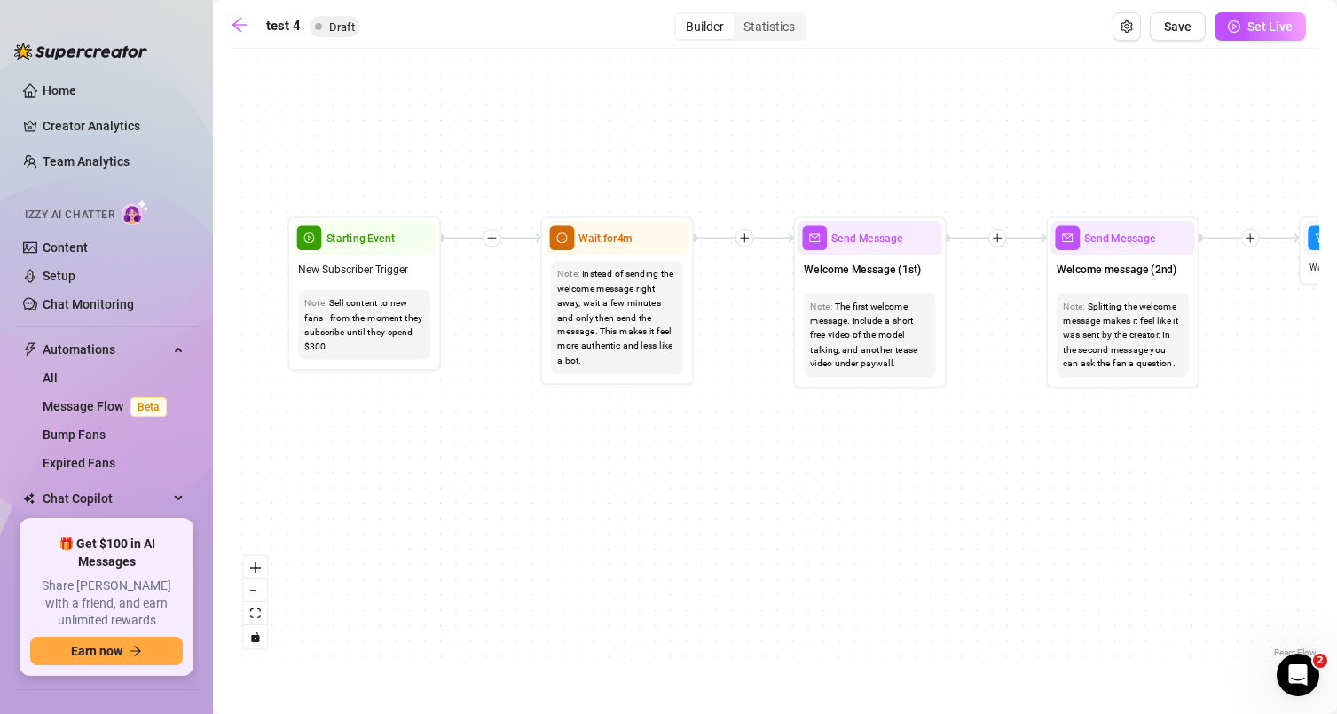
drag, startPoint x: 657, startPoint y: 452, endPoint x: 503, endPoint y: 473, distance: 155.7
click at [503, 473] on div "If True If True If True If False If False If False If True If False Merge Merge…" at bounding box center [775, 360] width 1089 height 604
click at [388, 284] on div "Note: Sell content to new fans - from the moment they subscribe until they spen…" at bounding box center [365, 325] width 144 height 83
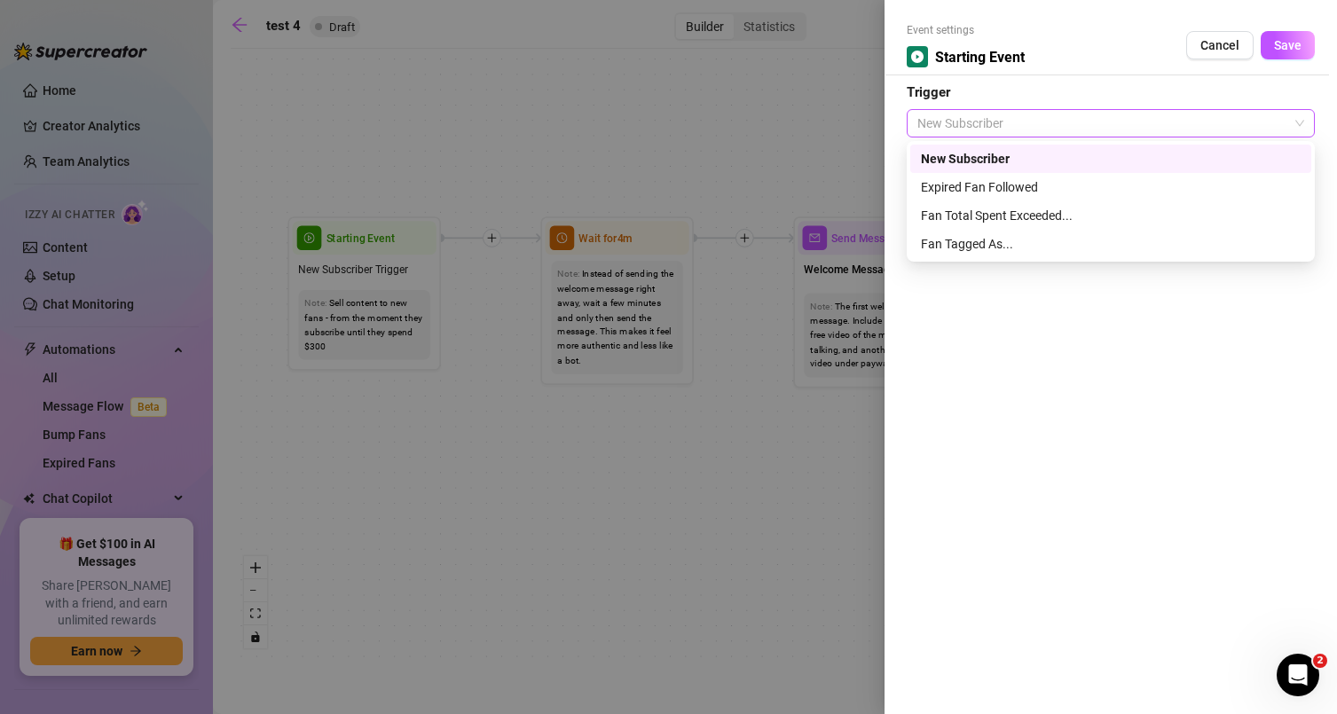
click at [1002, 116] on span "New Subscriber" at bounding box center [1110, 123] width 387 height 27
click at [1070, 185] on div "Expired Fan Followed" at bounding box center [1111, 187] width 380 height 20
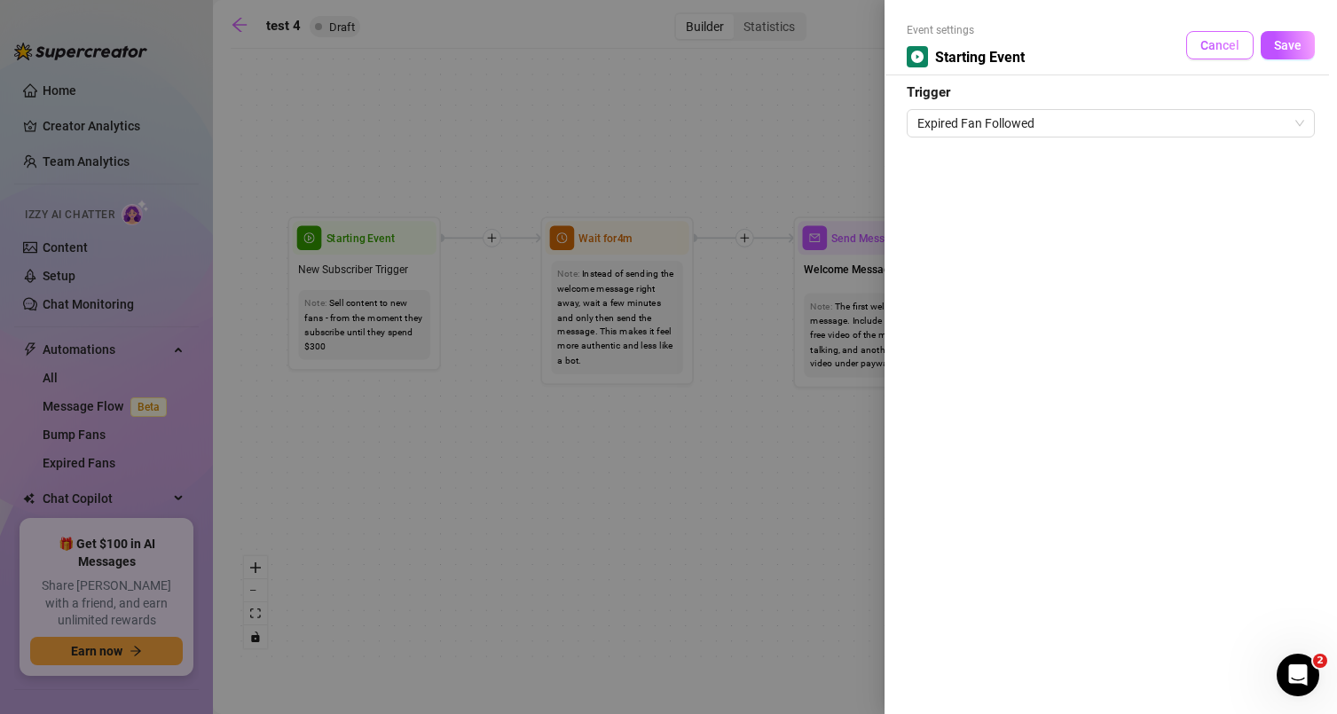
click at [1230, 44] on span "Cancel" at bounding box center [1219, 45] width 39 height 14
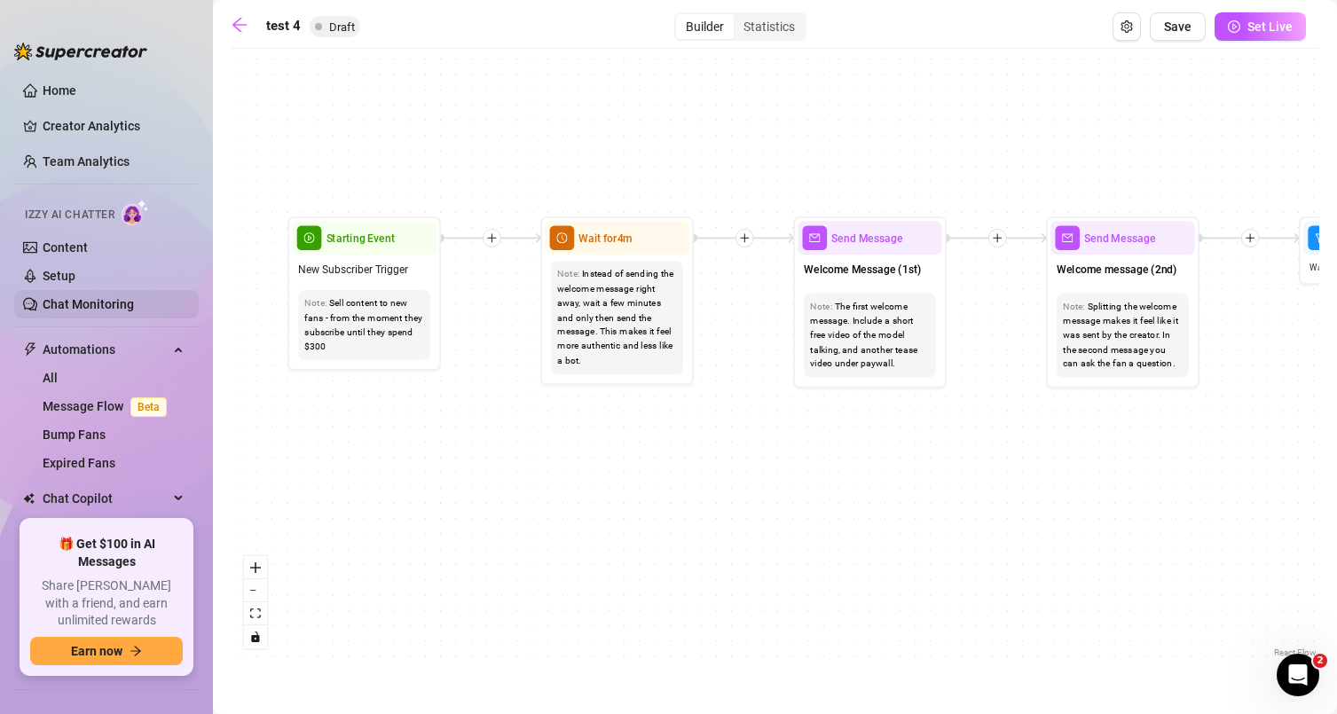
click at [134, 297] on link "Chat Monitoring" at bounding box center [88, 304] width 91 height 14
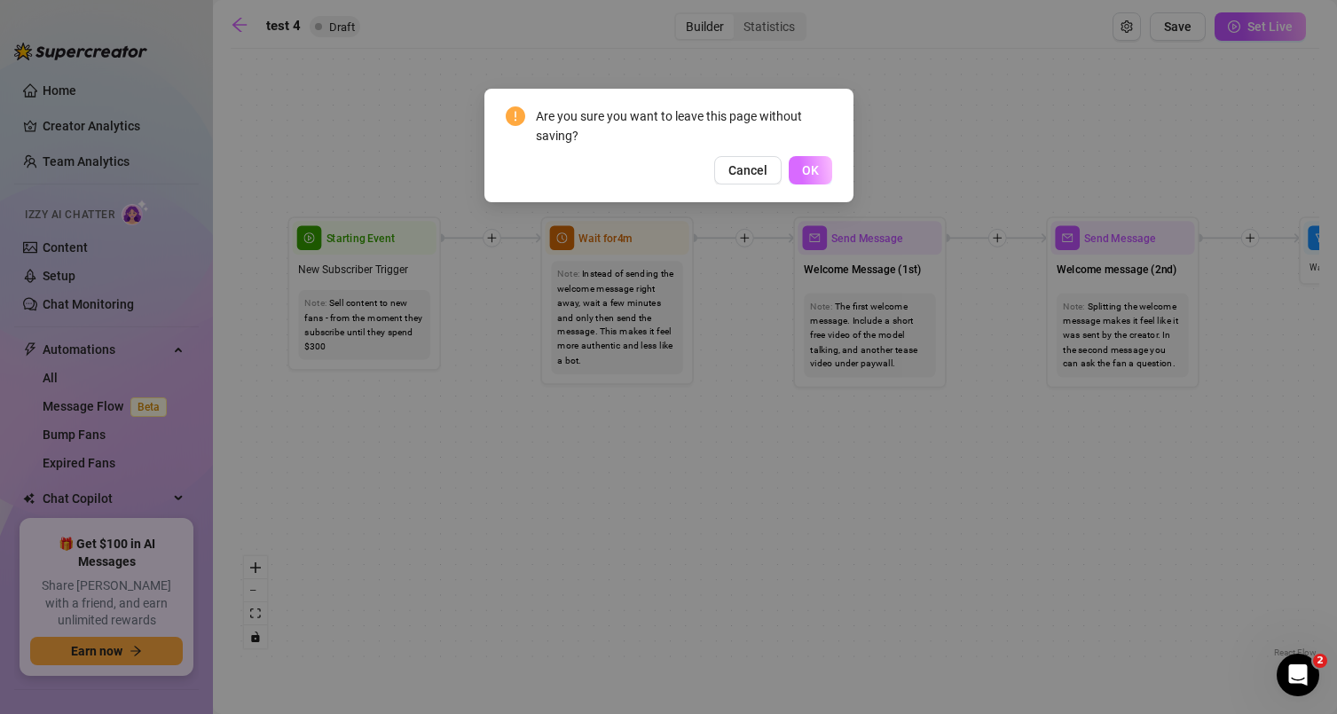
click at [829, 169] on button "OK" at bounding box center [810, 170] width 43 height 28
